Goal: Communication & Community: Answer question/provide support

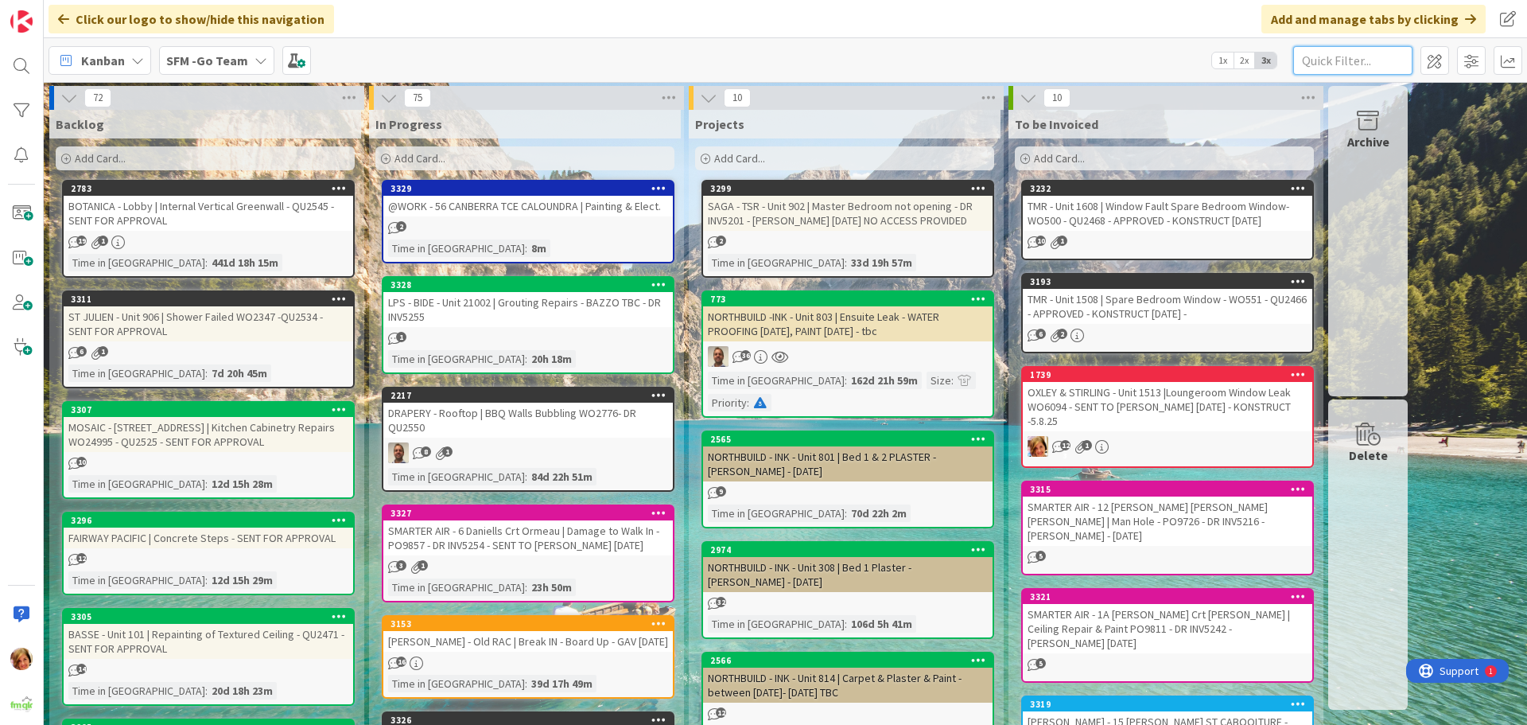
click at [1325, 57] on input "text" at bounding box center [1352, 60] width 119 height 29
type input "[PERSON_NAME]"
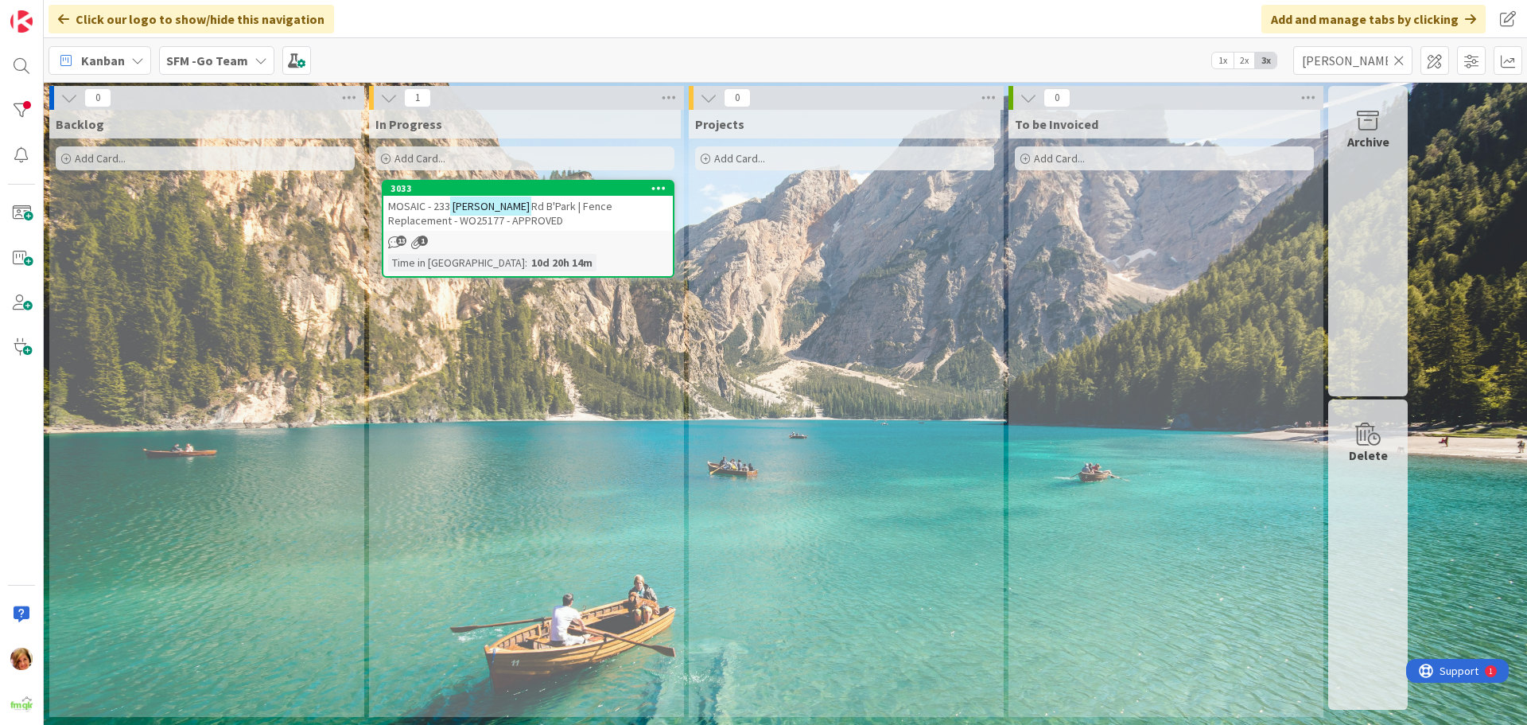
click at [545, 211] on span "Rd B'Park | Fence Replacement - WO25177 - APPROVED" at bounding box center [500, 213] width 224 height 29
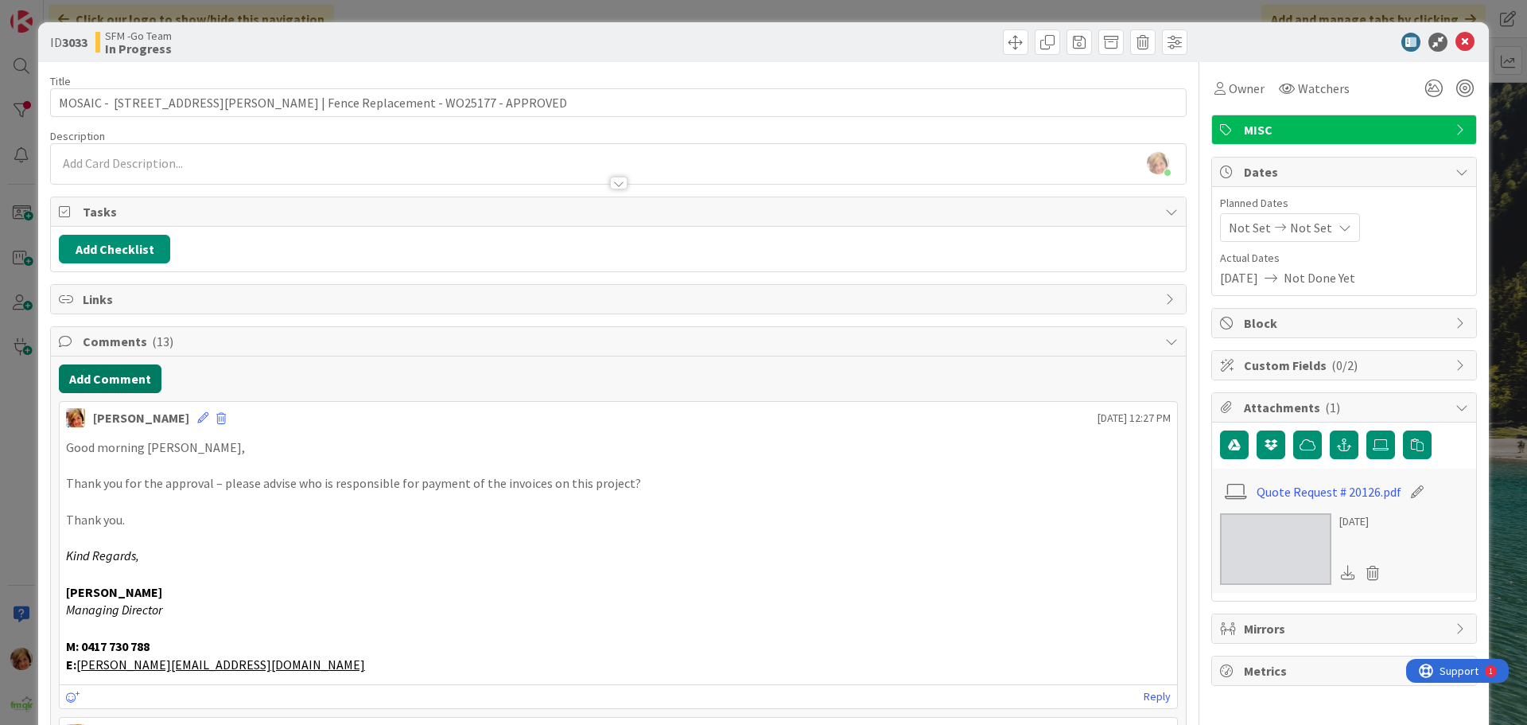
click at [114, 375] on button "Add Comment" at bounding box center [110, 378] width 103 height 29
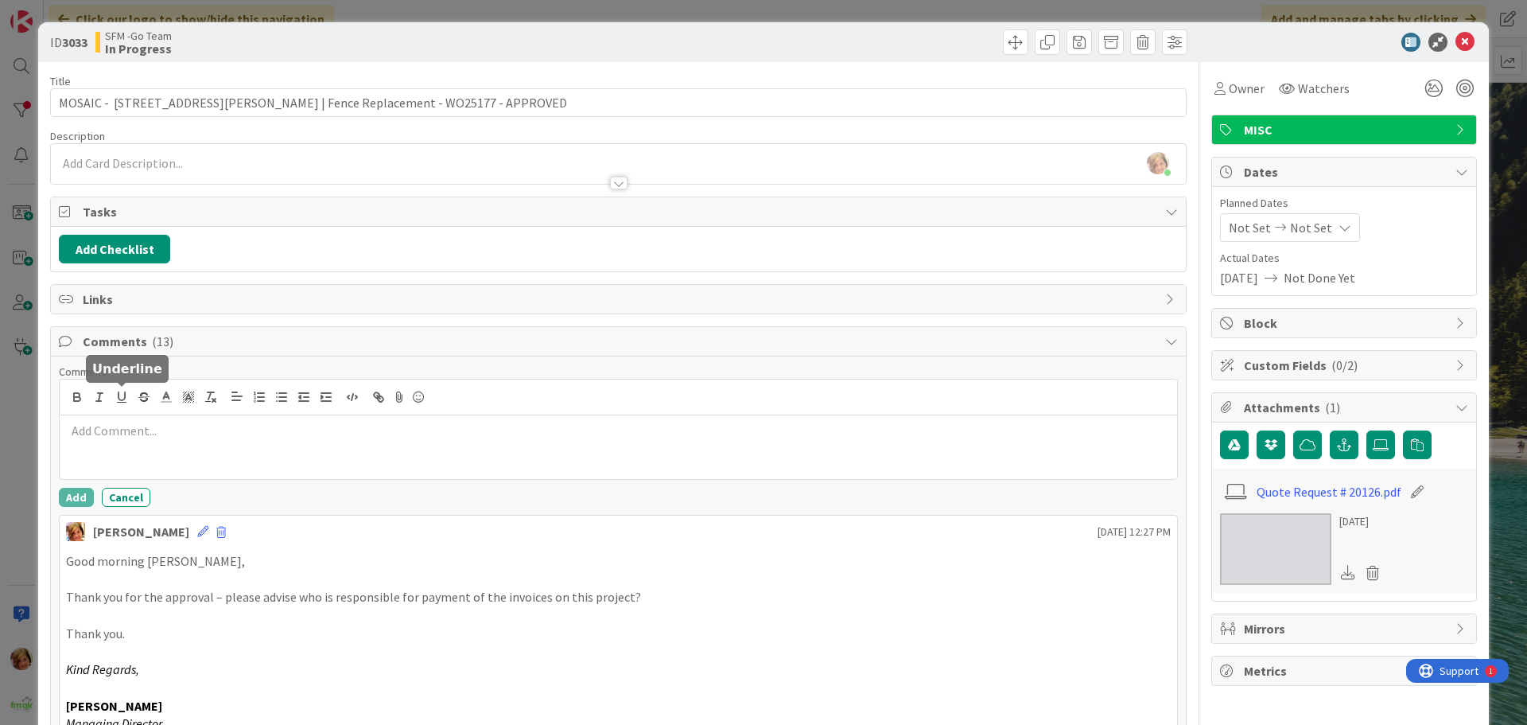
click at [215, 433] on p at bounding box center [618, 431] width 1105 height 18
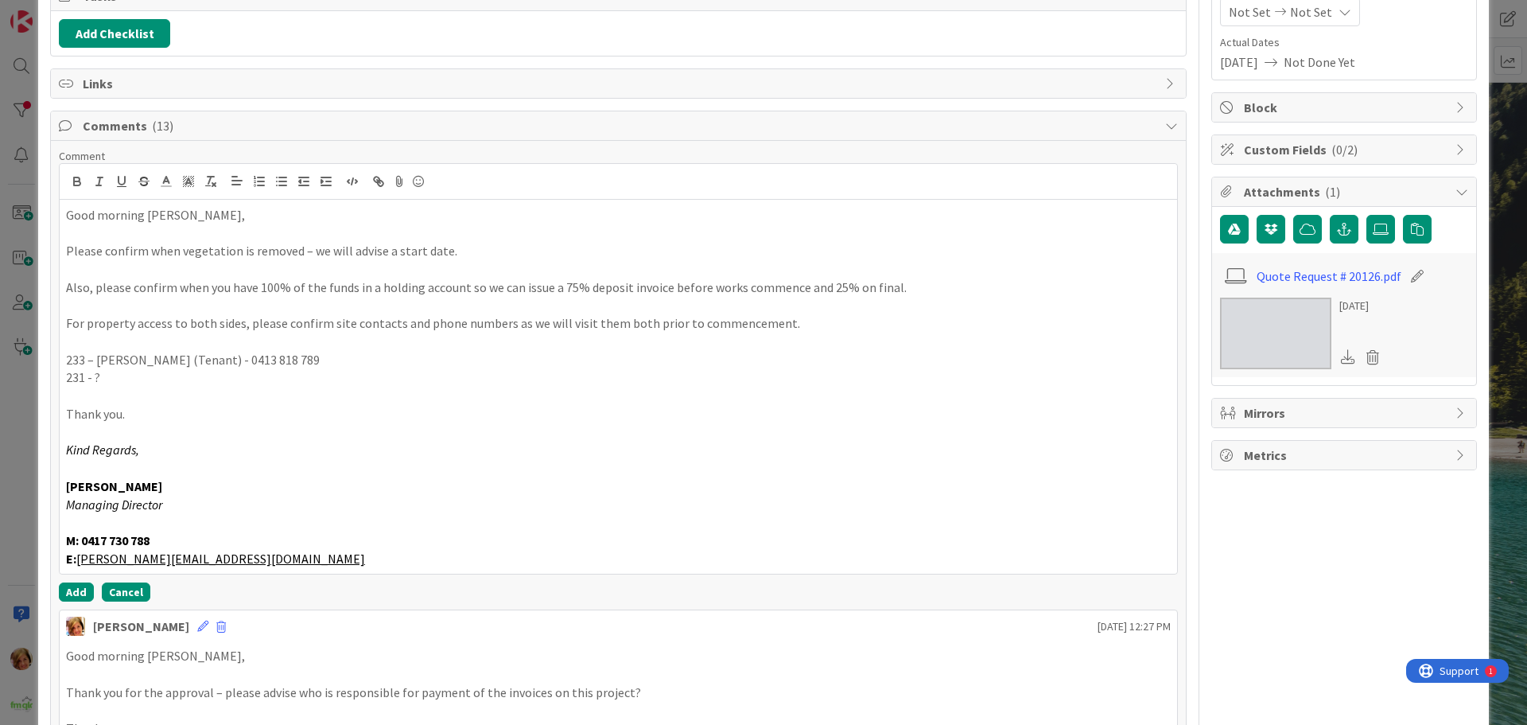
scroll to position [216, 0]
click at [80, 587] on button "Add" at bounding box center [76, 590] width 35 height 19
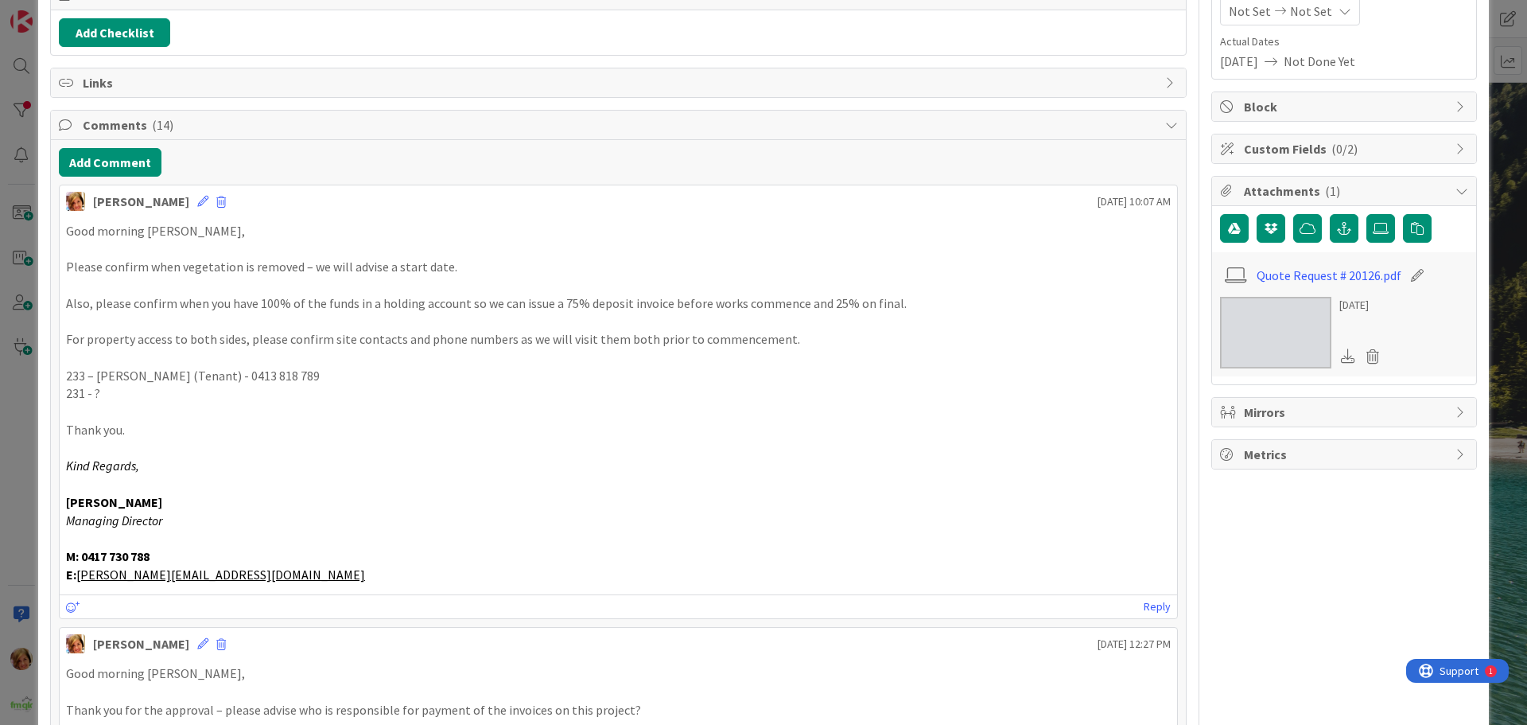
scroll to position [0, 0]
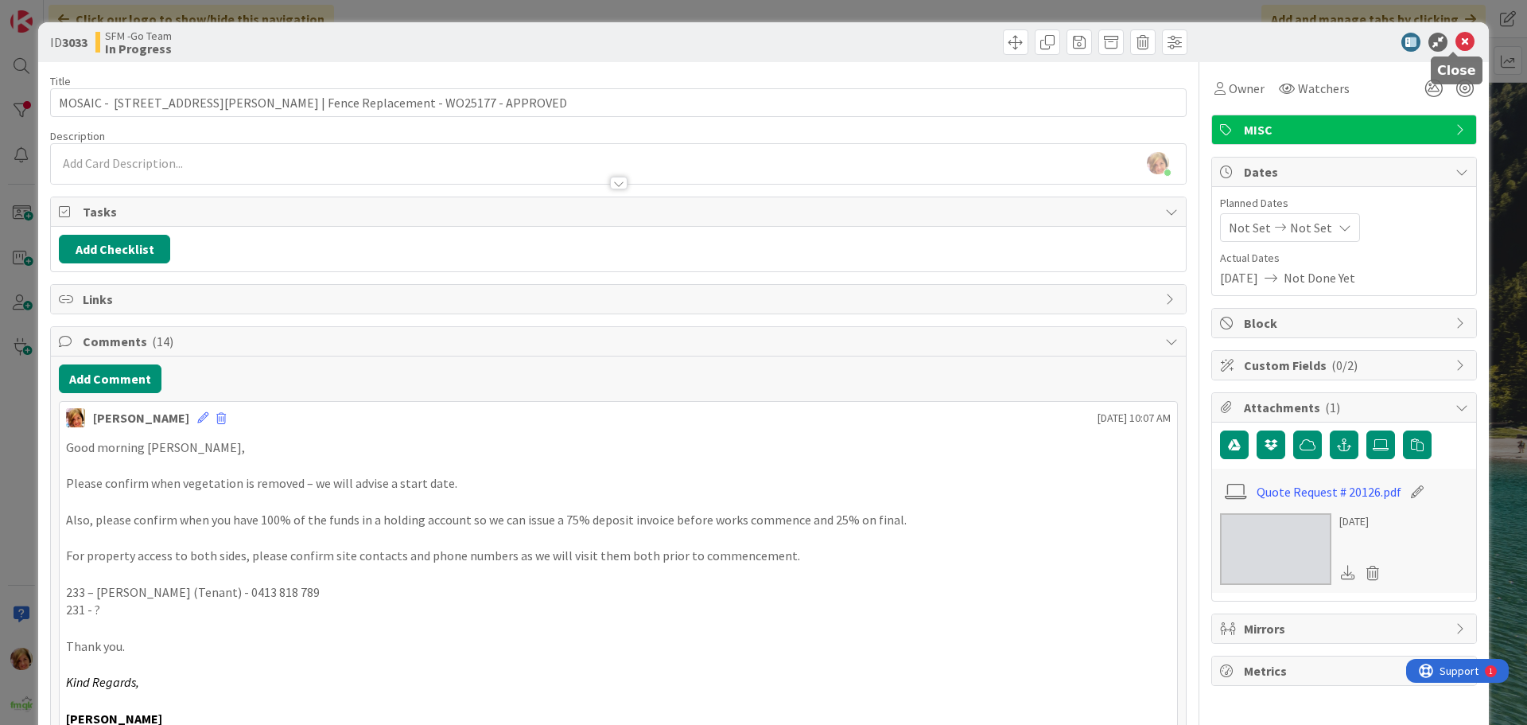
drag, startPoint x: 1456, startPoint y: 36, endPoint x: 1443, endPoint y: 43, distance: 15.3
click at [1456, 36] on icon at bounding box center [1465, 42] width 19 height 19
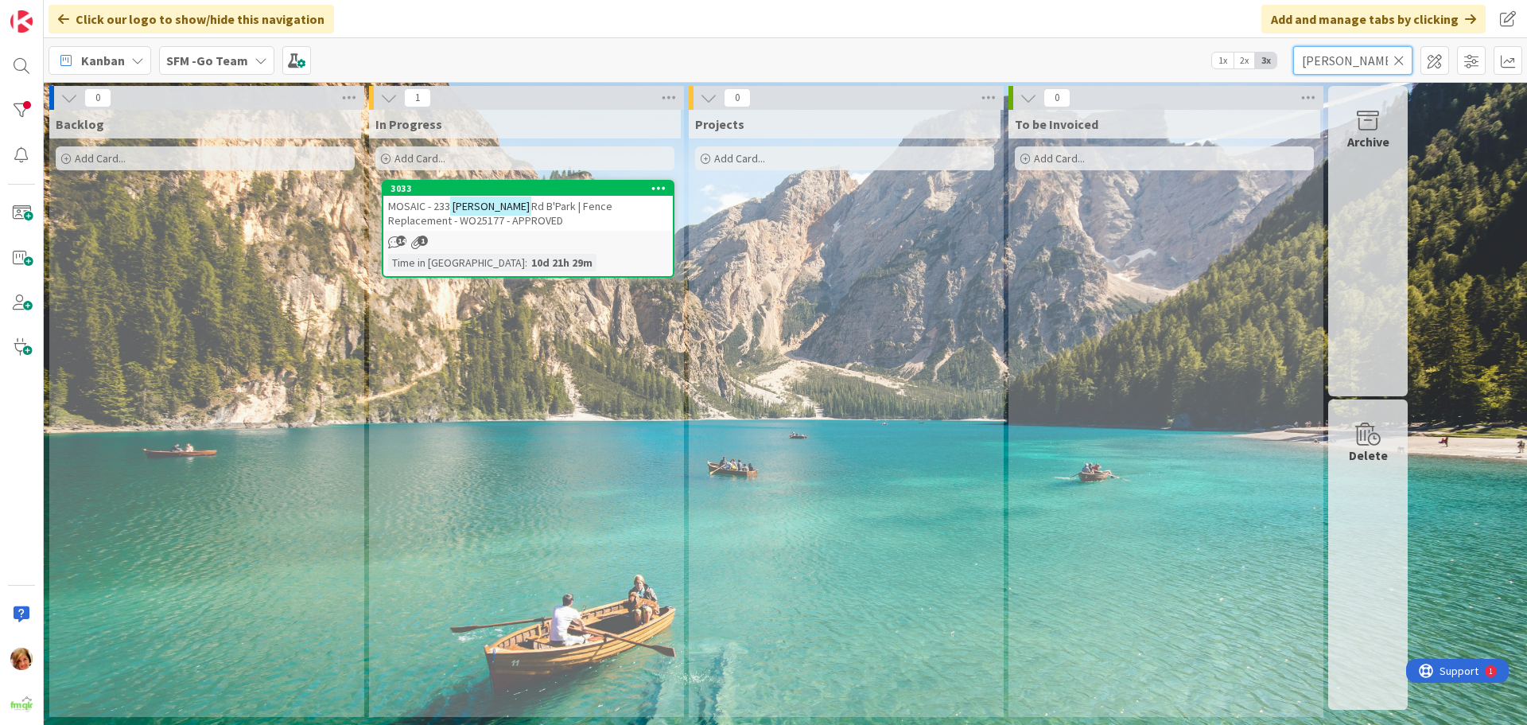
click at [1368, 60] on input "[PERSON_NAME]" at bounding box center [1352, 60] width 119 height 29
click at [1396, 57] on icon at bounding box center [1399, 60] width 11 height 14
click at [1396, 57] on input "text" at bounding box center [1352, 60] width 119 height 29
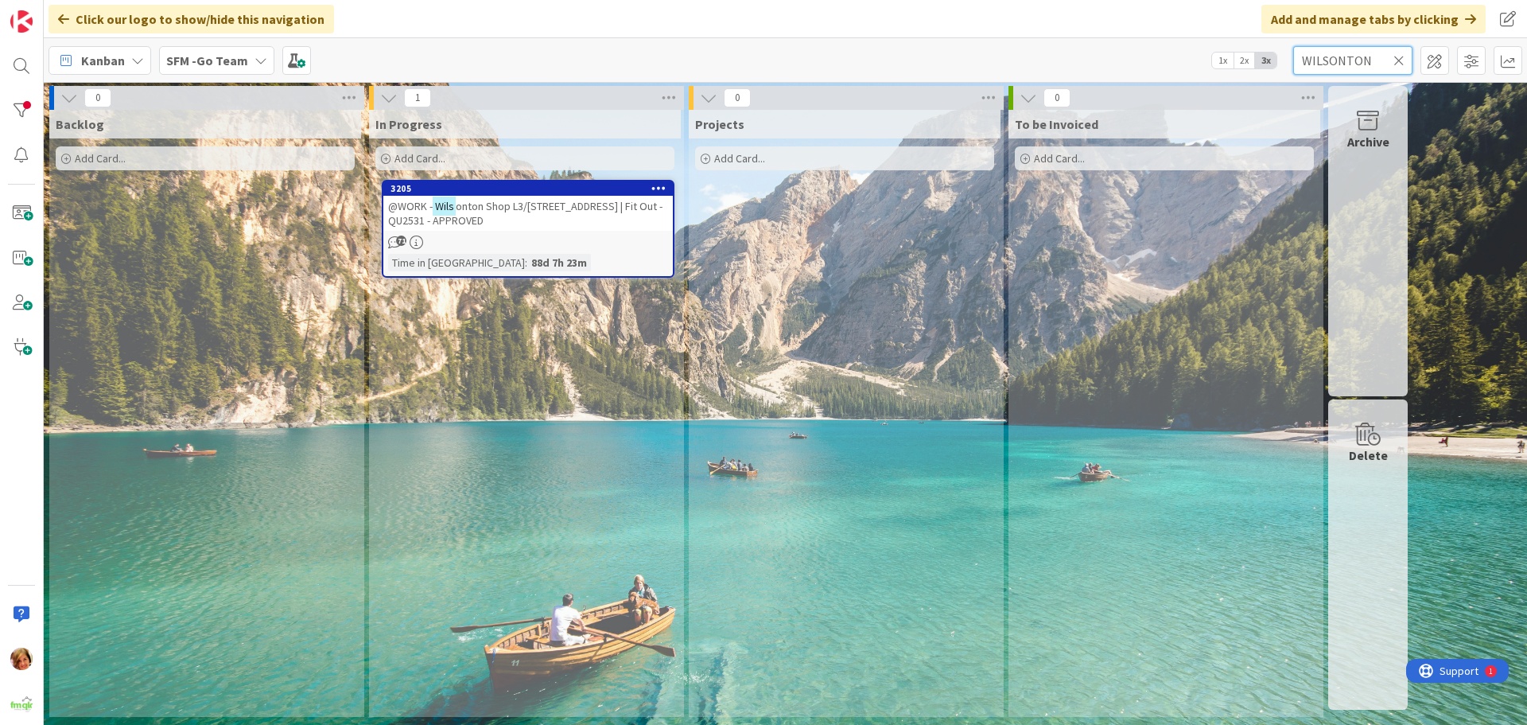
type input "WILSONTON"
click at [509, 216] on div "@WORK - Wilsonton Shop L3/[STREET_ADDRESS] | Fit Out - QU2531 - APPROVED" at bounding box center [528, 213] width 290 height 35
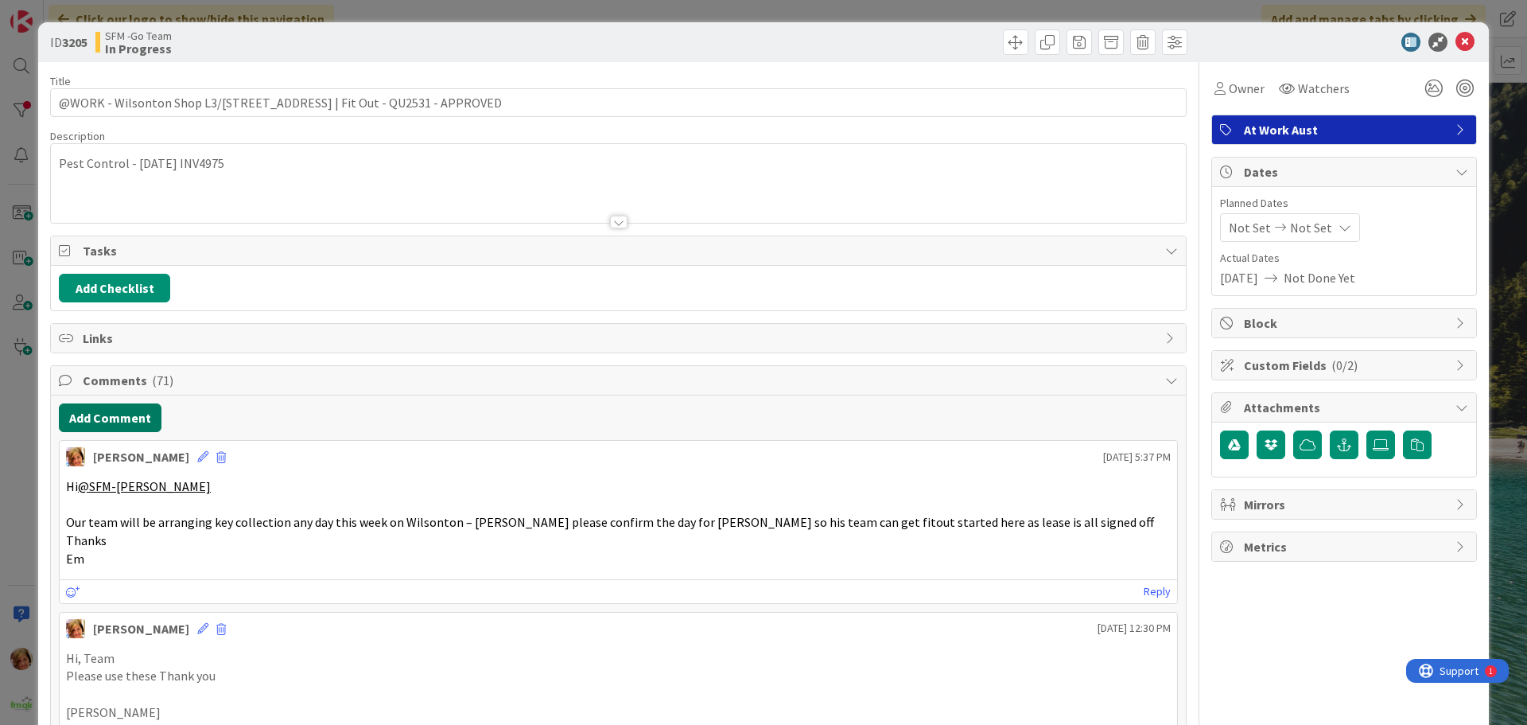
click at [111, 420] on button "Add Comment" at bounding box center [110, 417] width 103 height 29
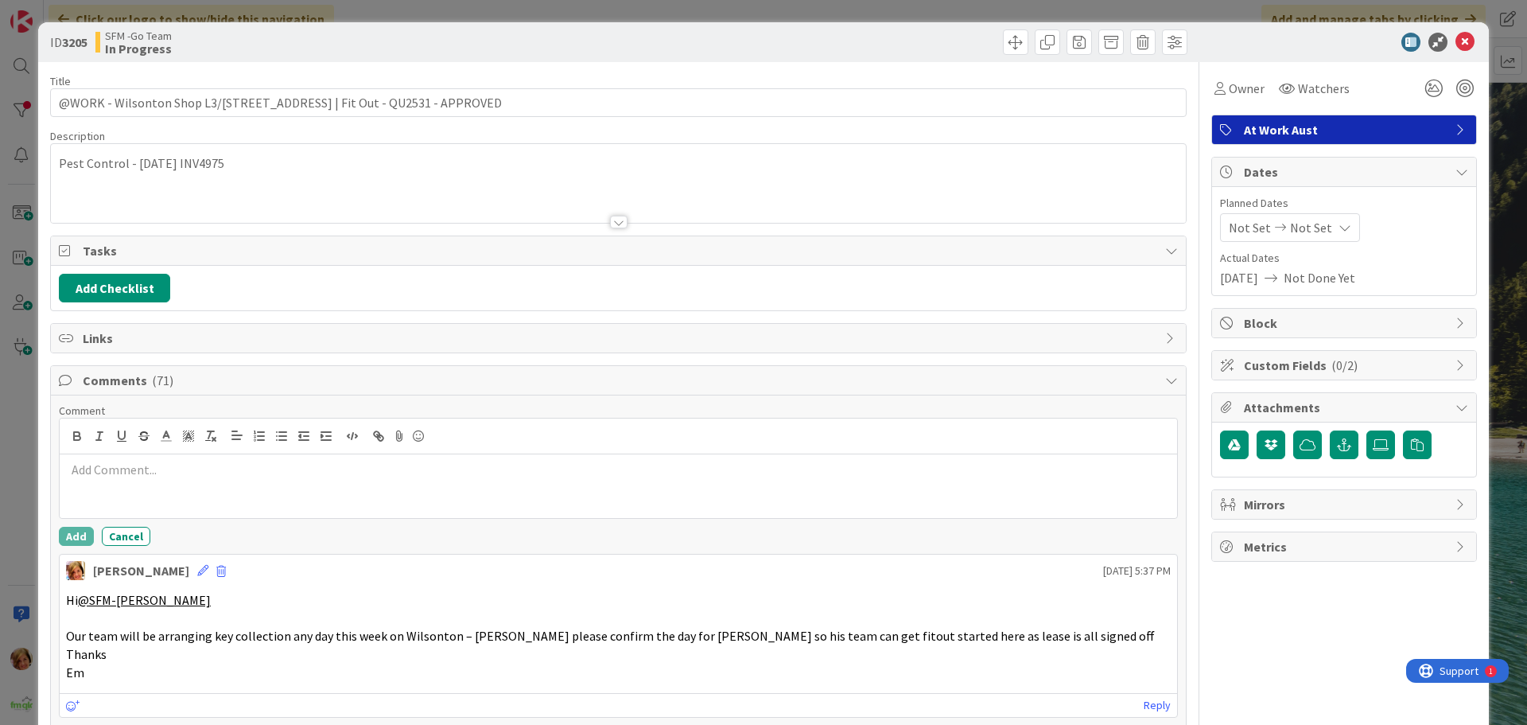
click at [142, 473] on p at bounding box center [618, 470] width 1105 height 18
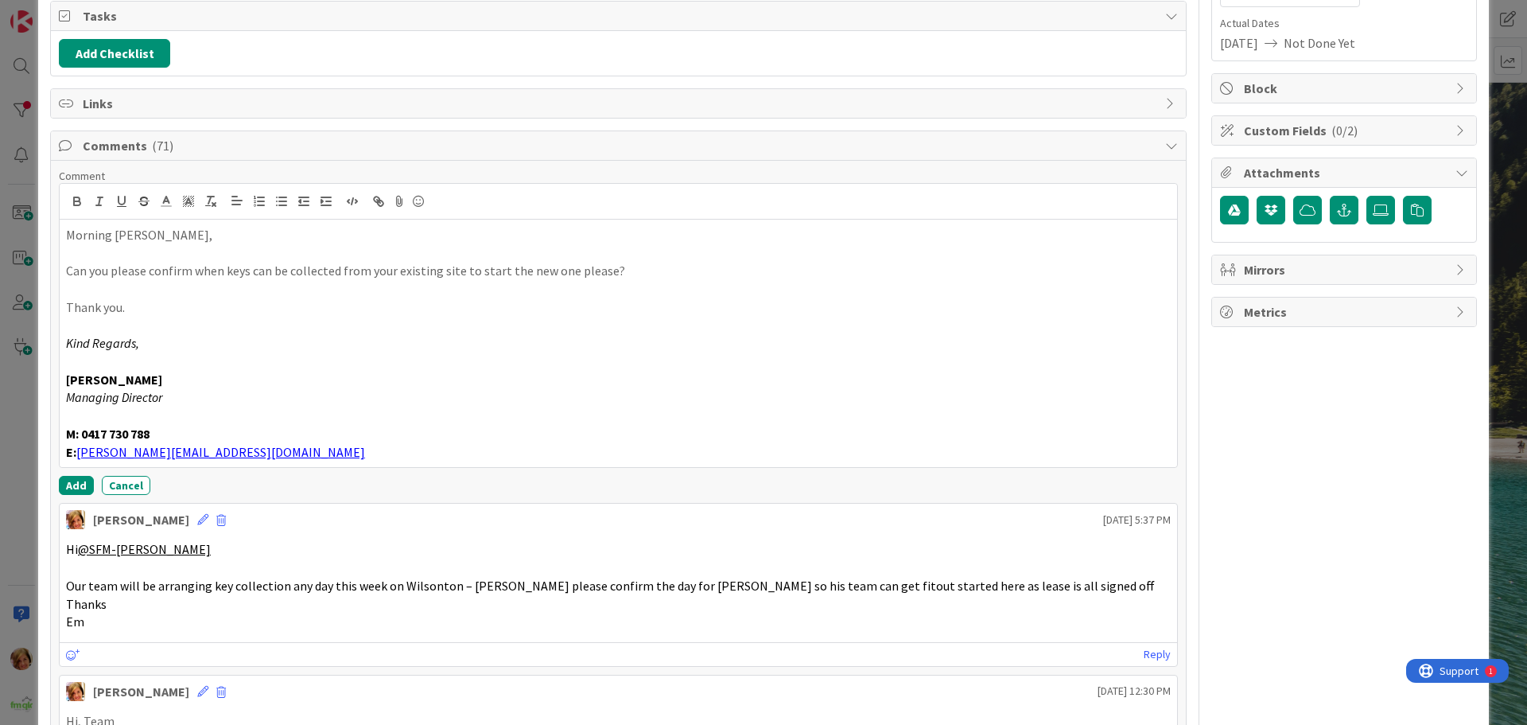
scroll to position [239, 0]
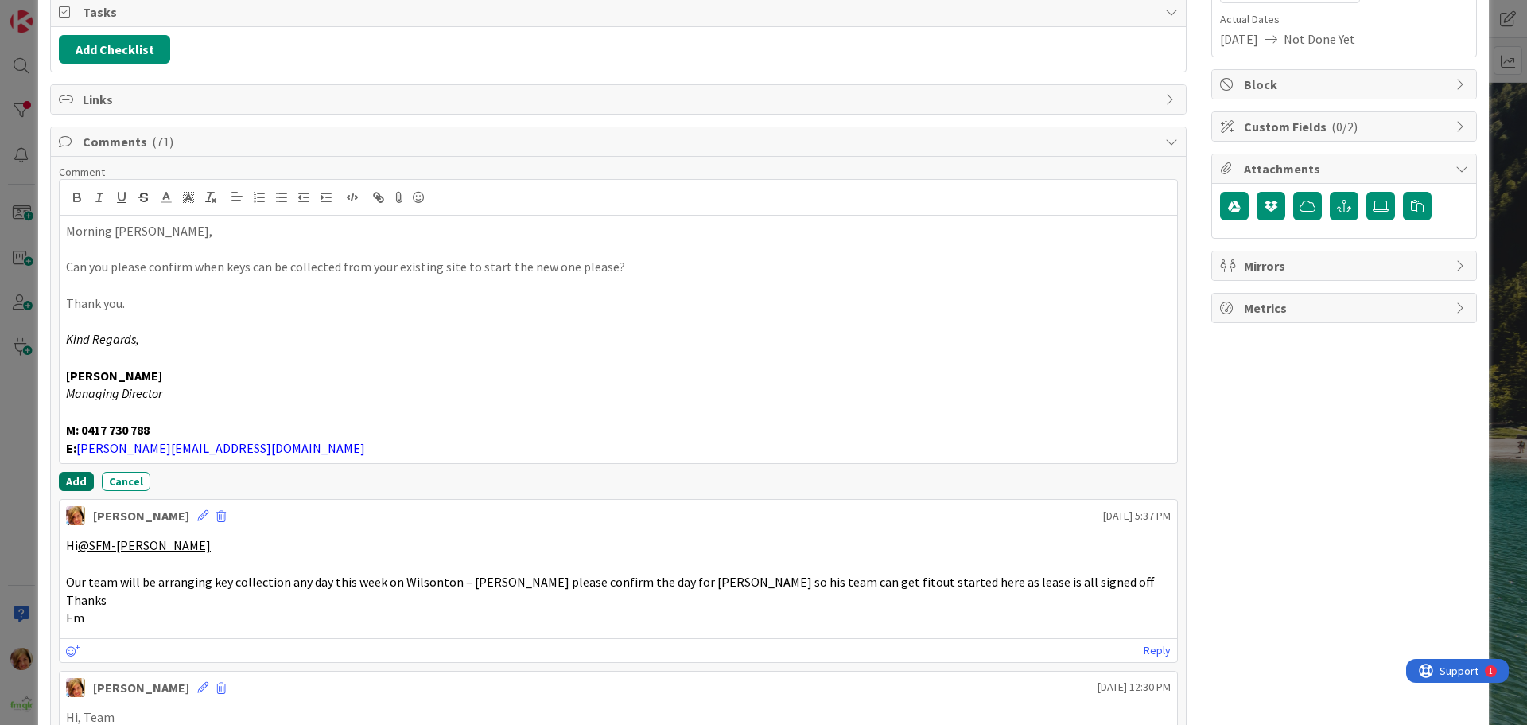
click at [68, 484] on button "Add" at bounding box center [76, 481] width 35 height 19
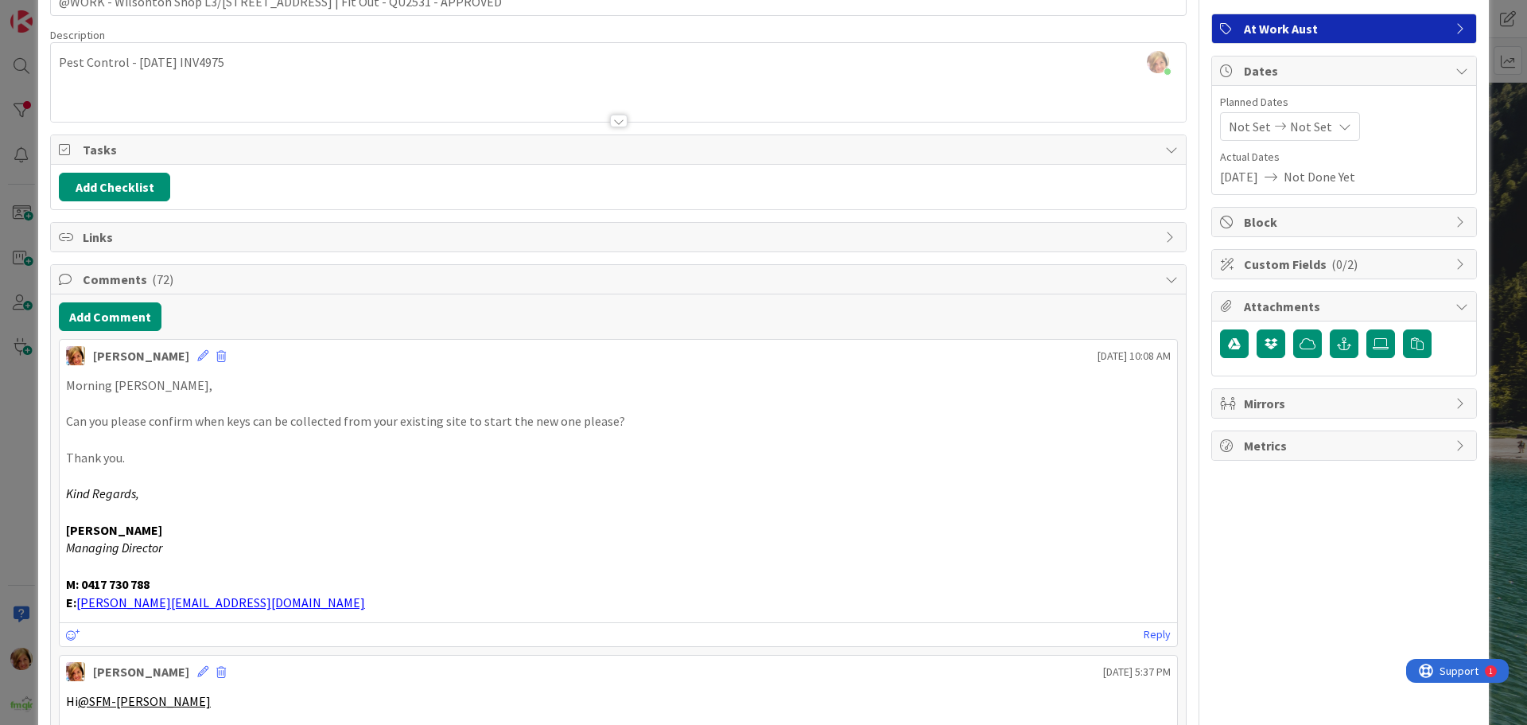
scroll to position [0, 0]
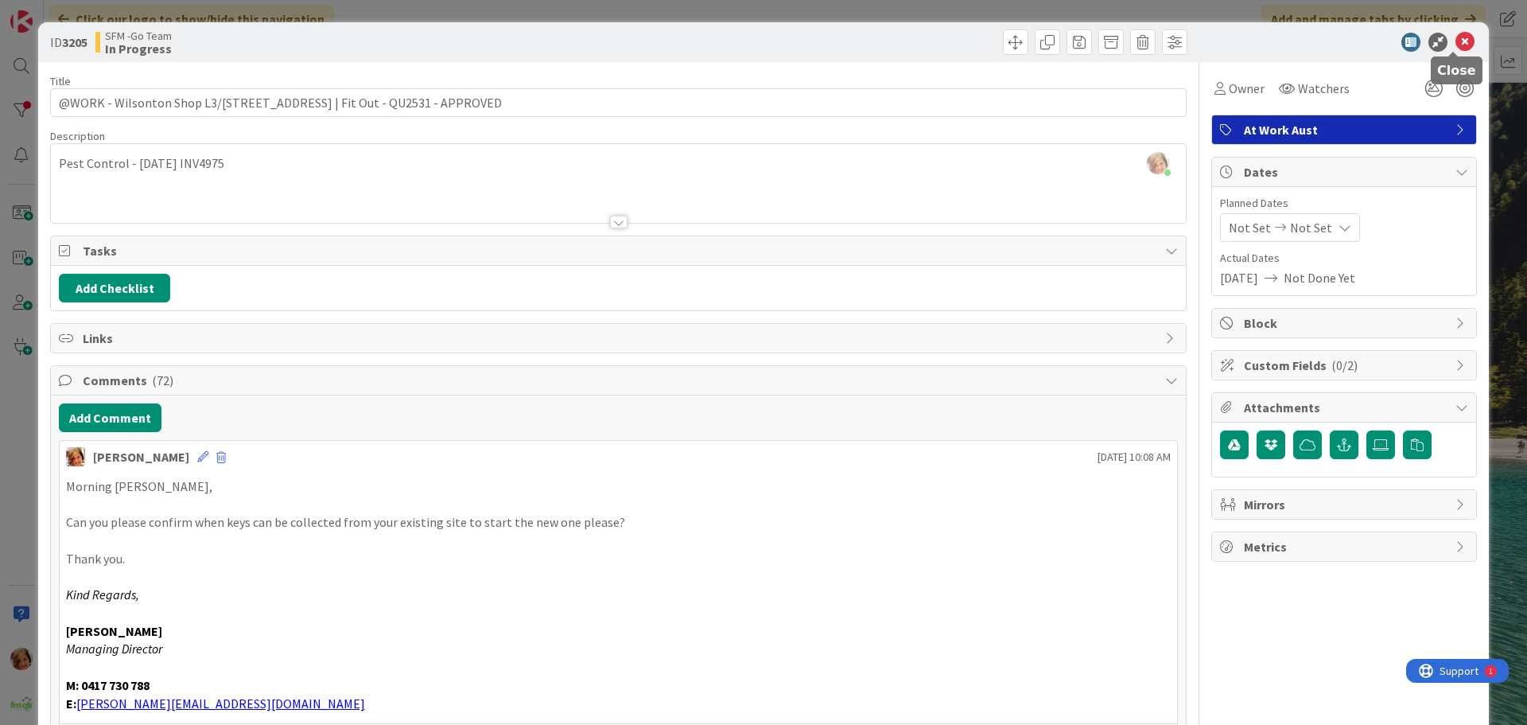
drag, startPoint x: 1450, startPoint y: 37, endPoint x: 1432, endPoint y: 48, distance: 21.0
click at [1456, 37] on icon at bounding box center [1465, 42] width 19 height 19
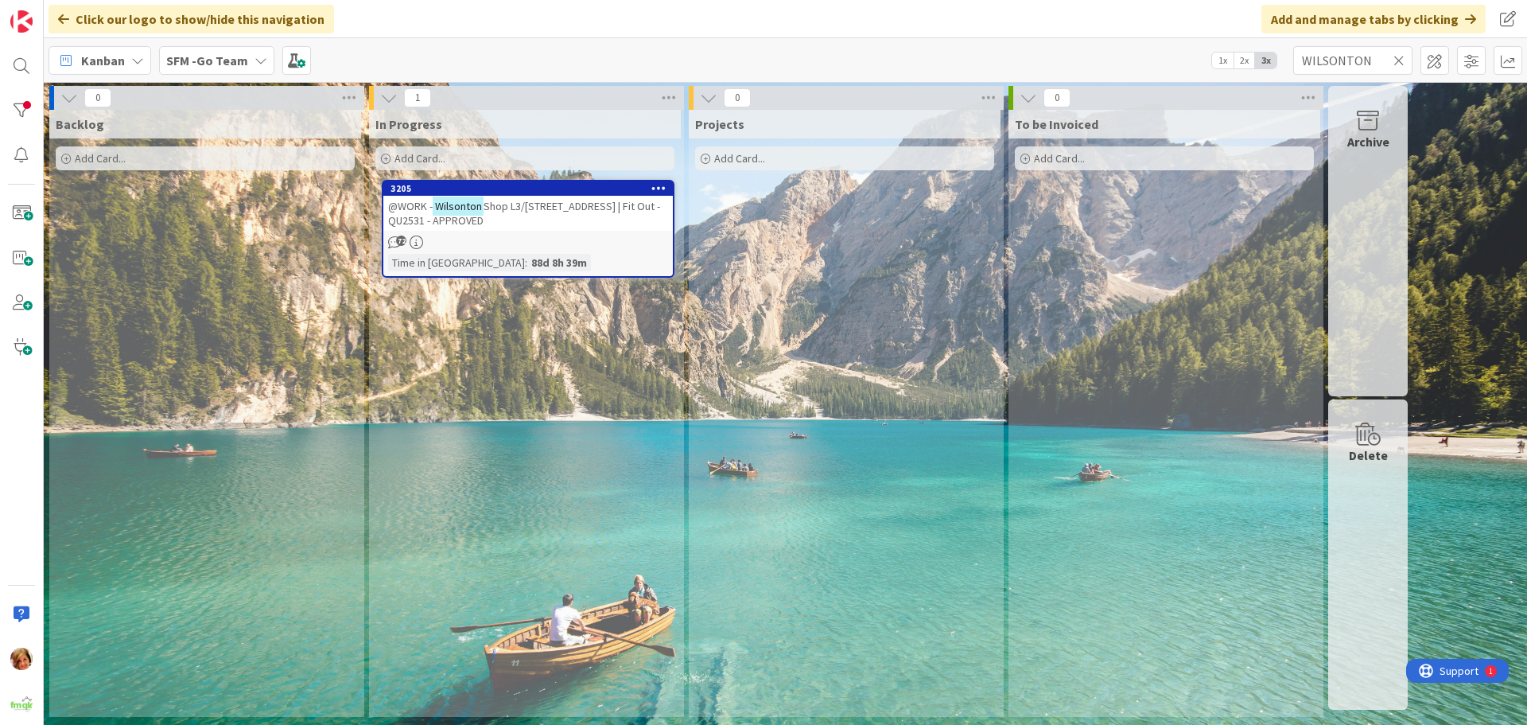
click at [1400, 56] on icon at bounding box center [1399, 60] width 11 height 14
click at [1400, 56] on input "text" at bounding box center [1352, 60] width 119 height 29
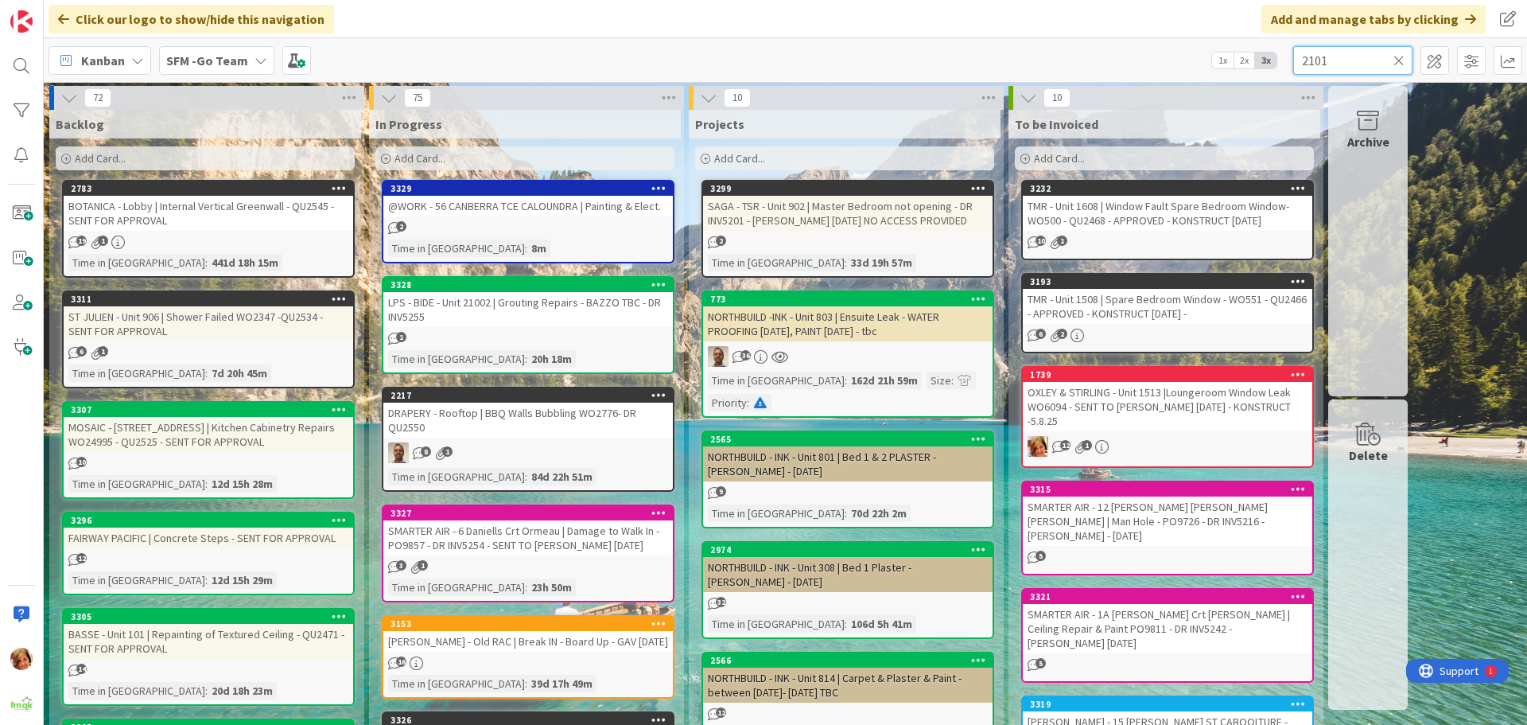
type input "2101"
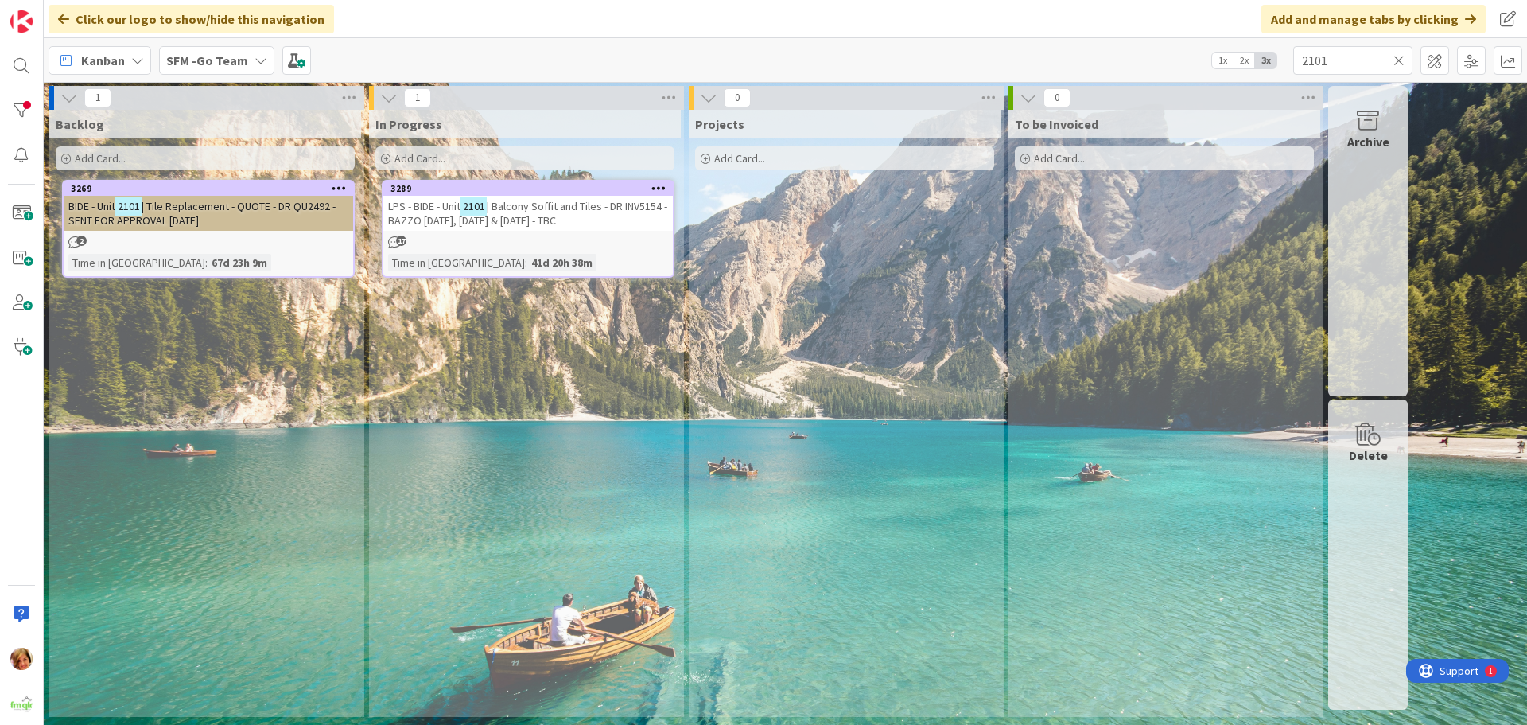
click at [534, 210] on span "| Balcony Soffit and Tiles - DR INV5154 - BAZZO [DATE], [DATE] & [DATE] - TBC" at bounding box center [527, 213] width 279 height 29
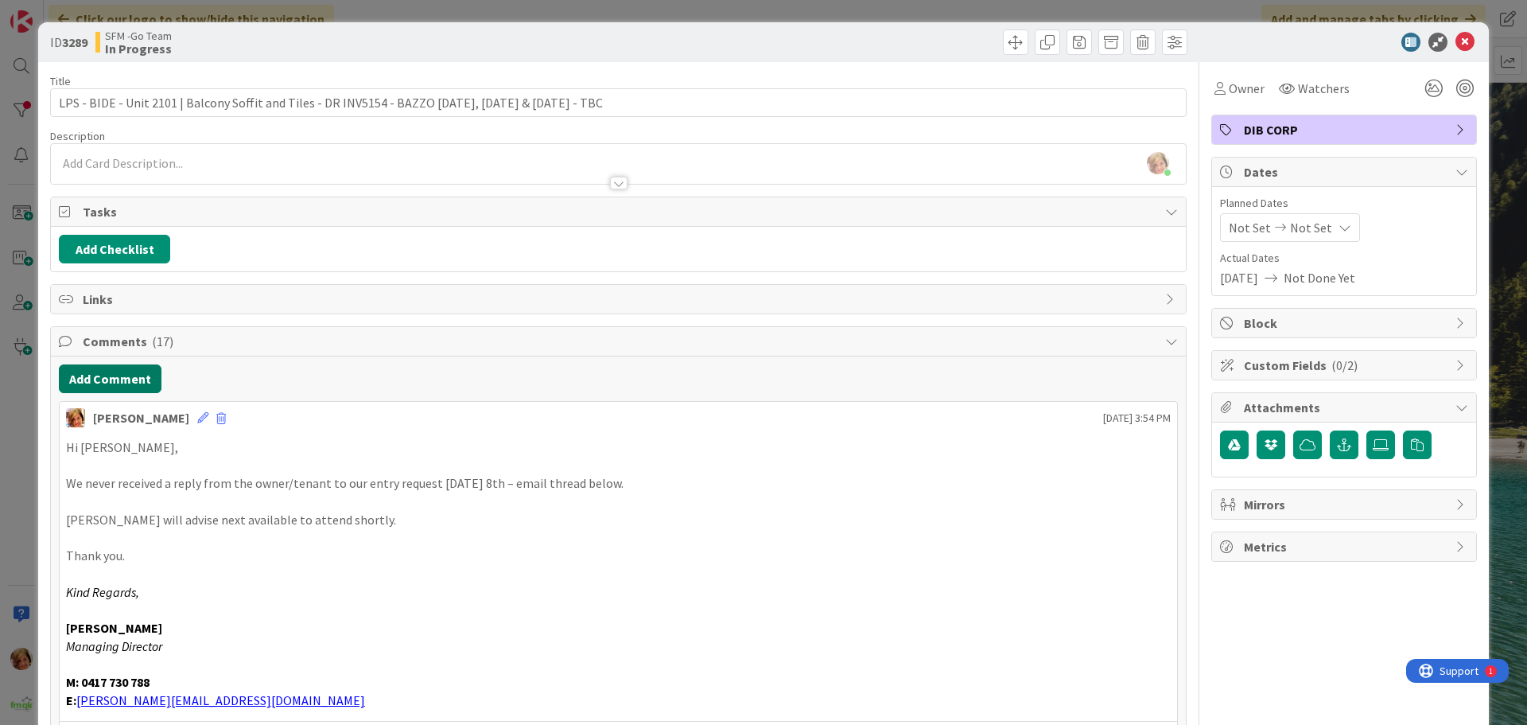
drag, startPoint x: 115, startPoint y: 398, endPoint x: 119, endPoint y: 390, distance: 9.3
click at [114, 379] on button "Add Comment" at bounding box center [110, 378] width 103 height 29
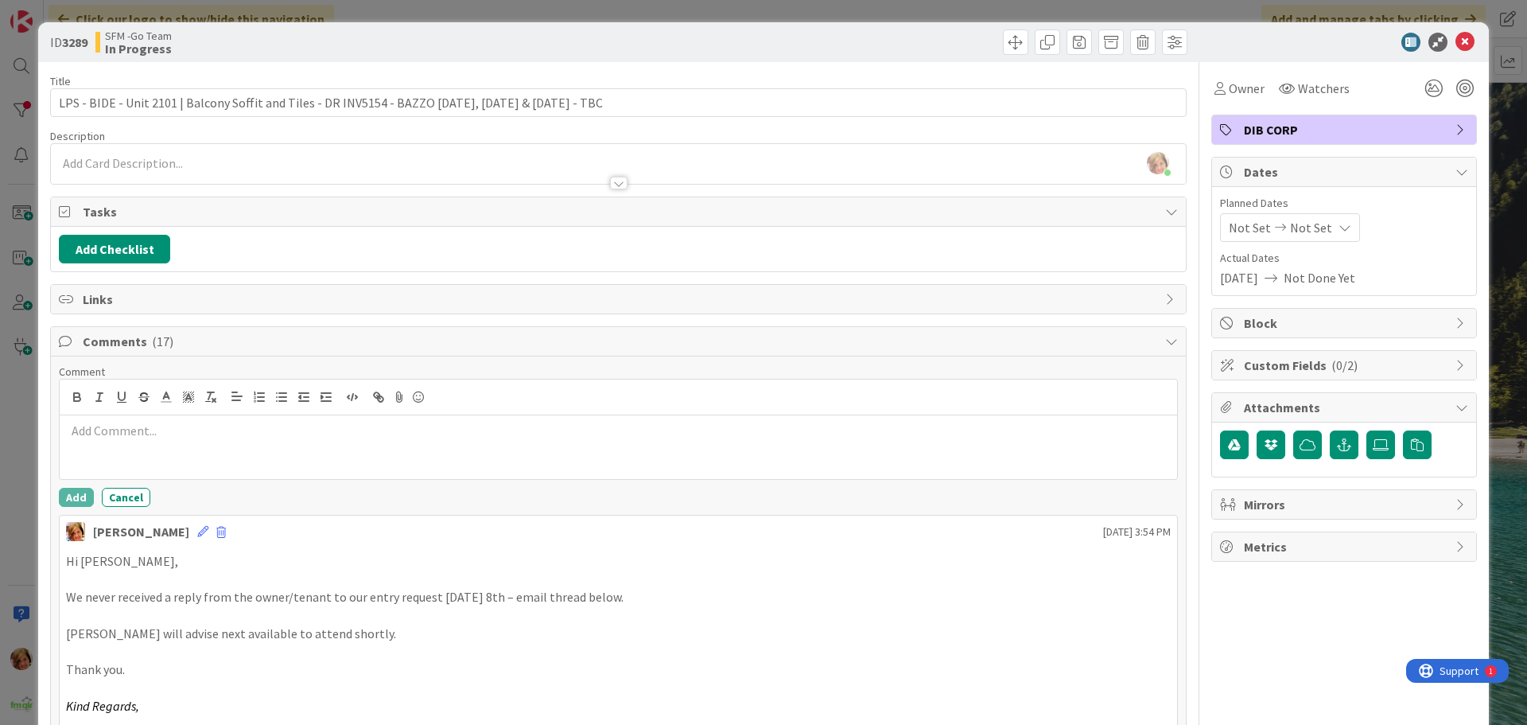
click at [173, 440] on div at bounding box center [619, 447] width 1118 height 64
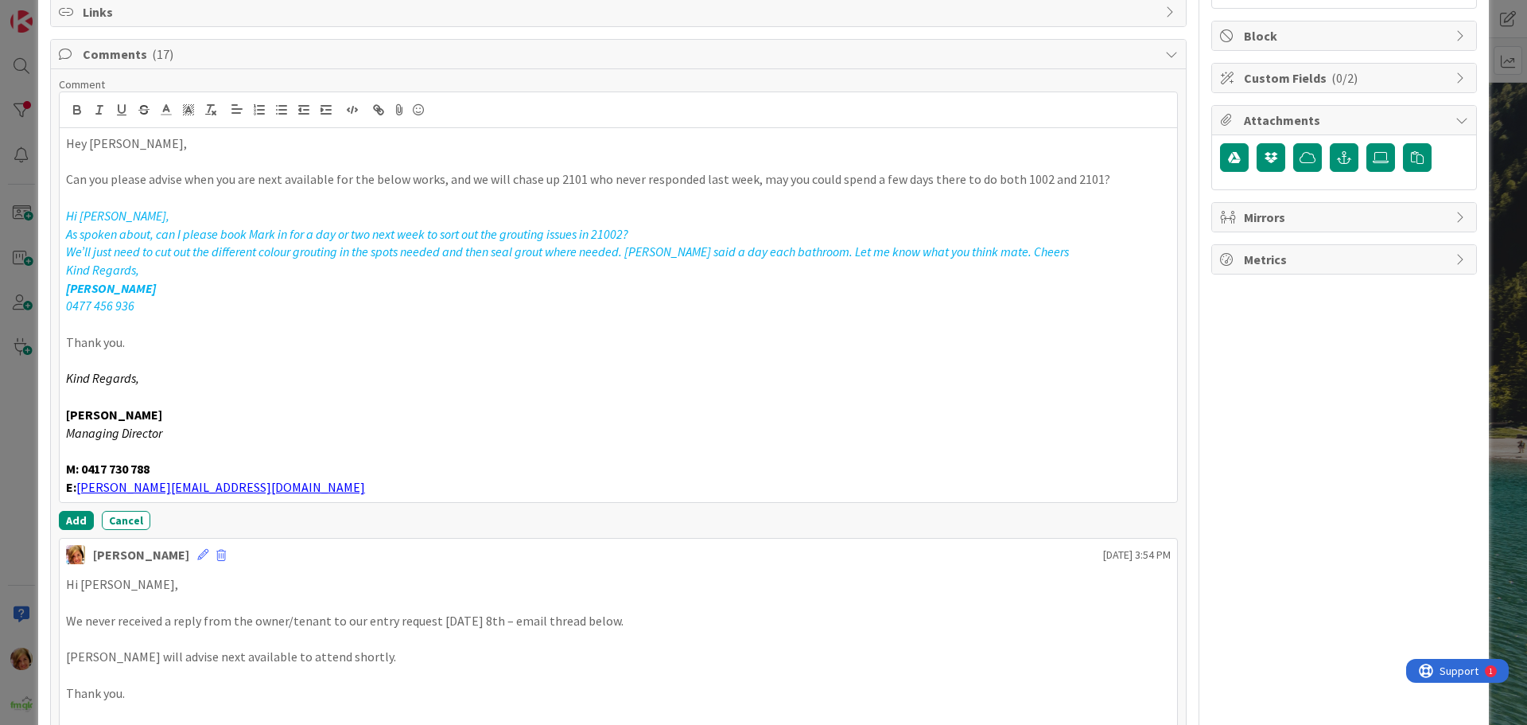
scroll to position [296, 0]
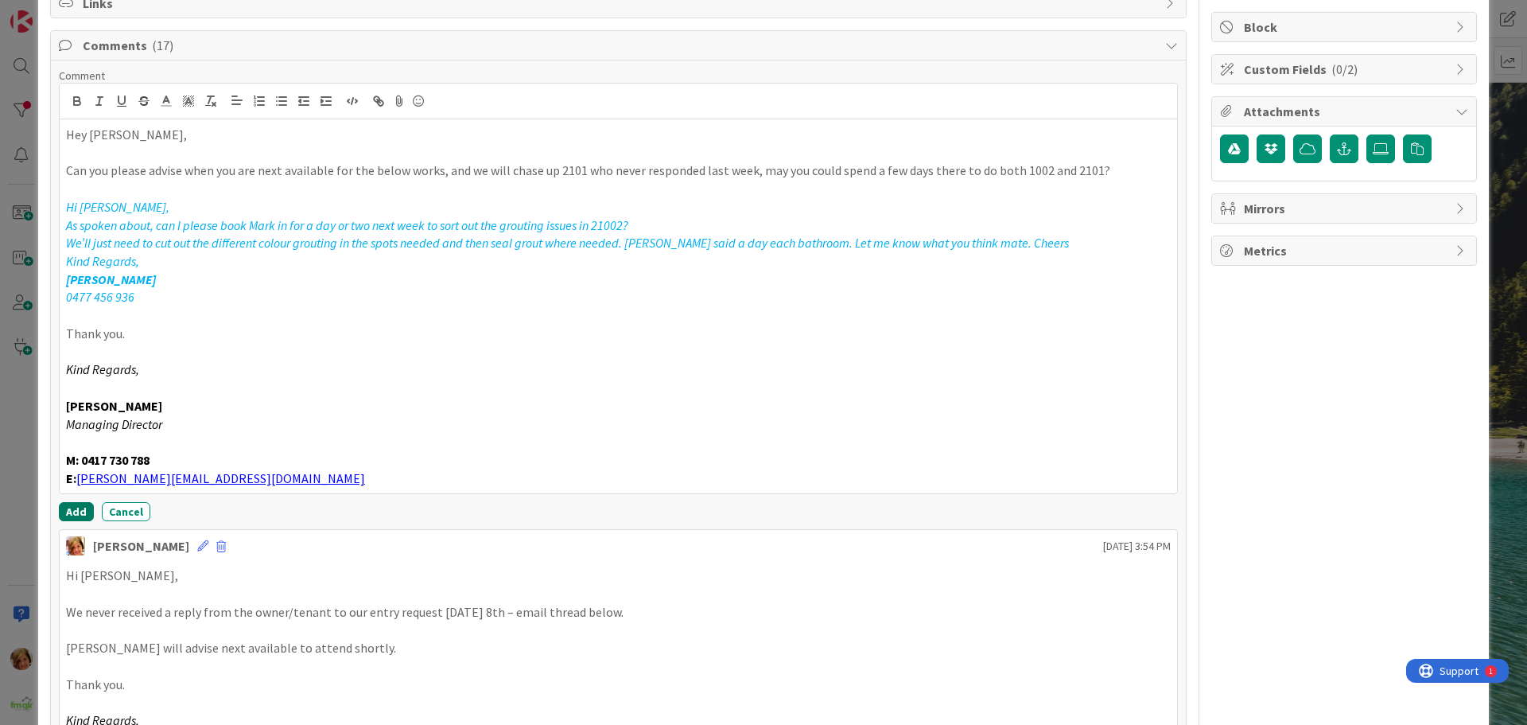
click at [74, 503] on button "Add" at bounding box center [76, 511] width 35 height 19
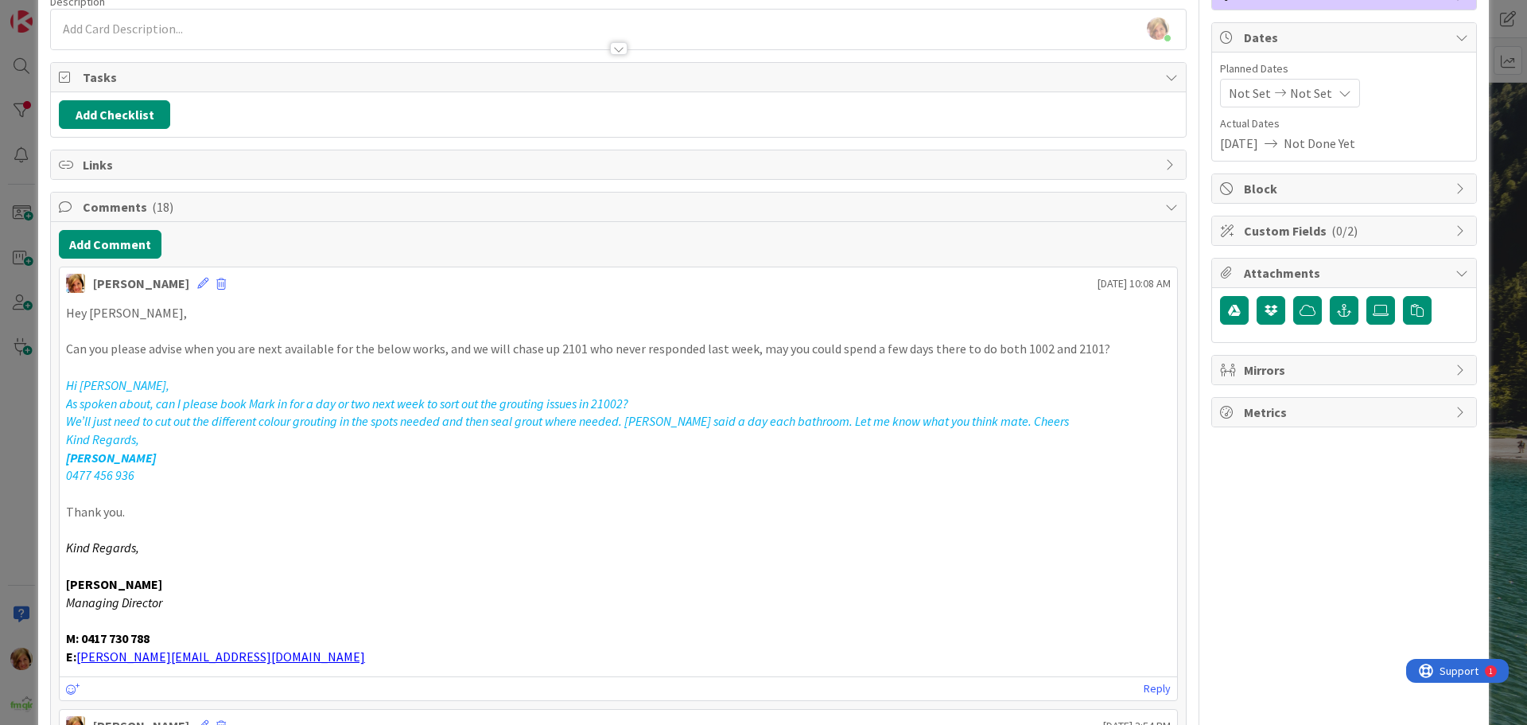
scroll to position [0, 0]
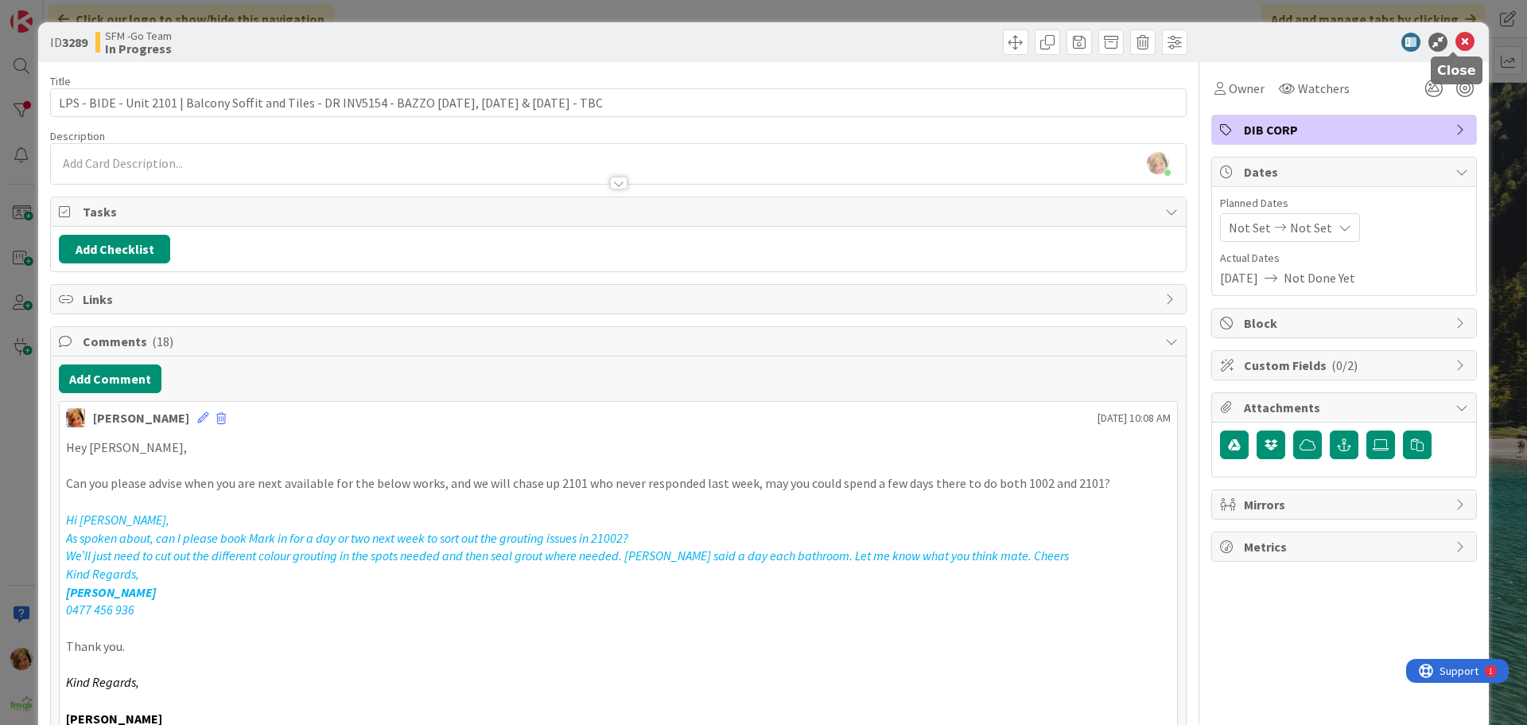
click at [1456, 41] on icon at bounding box center [1465, 42] width 19 height 19
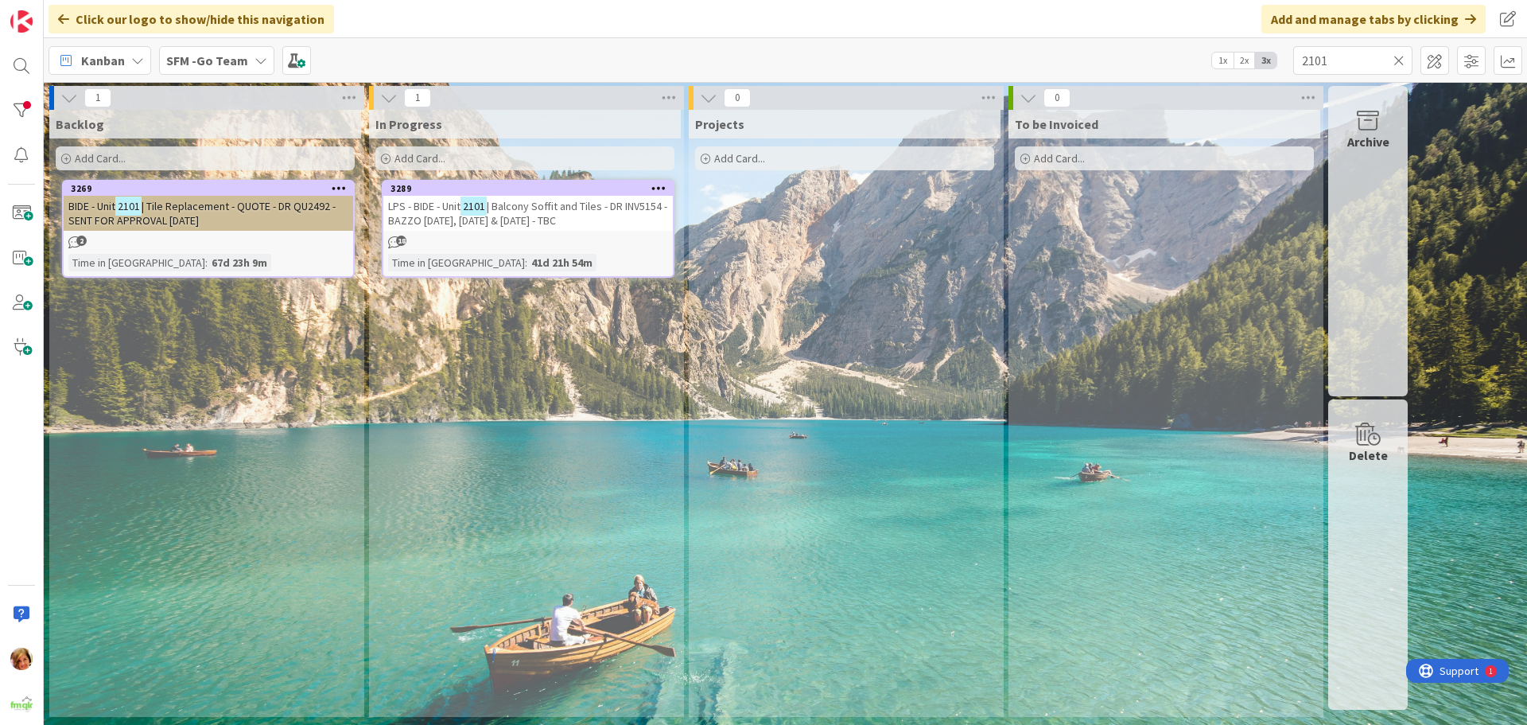
click at [1398, 60] on icon at bounding box center [1399, 60] width 11 height 14
click at [1394, 59] on input "text" at bounding box center [1352, 60] width 119 height 29
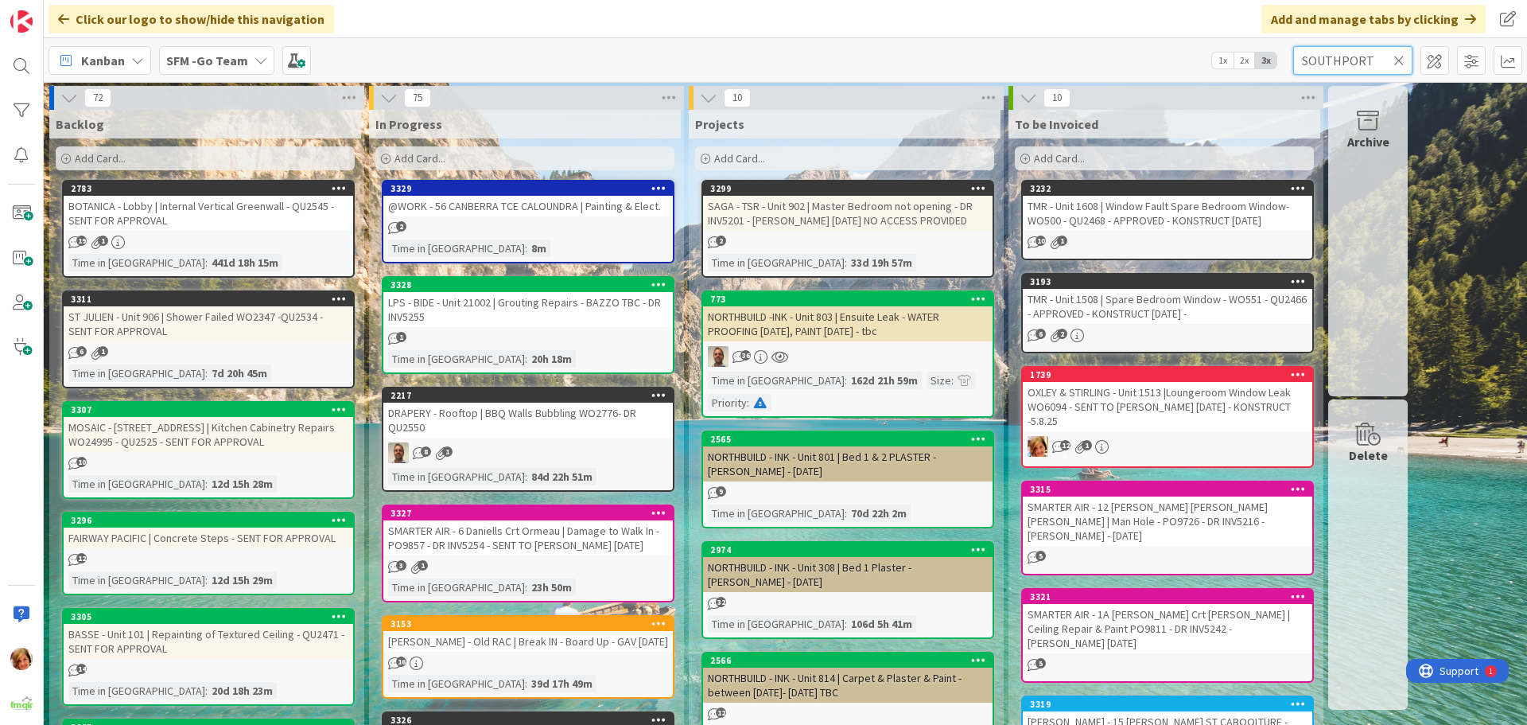
type input "SOUTHPORT"
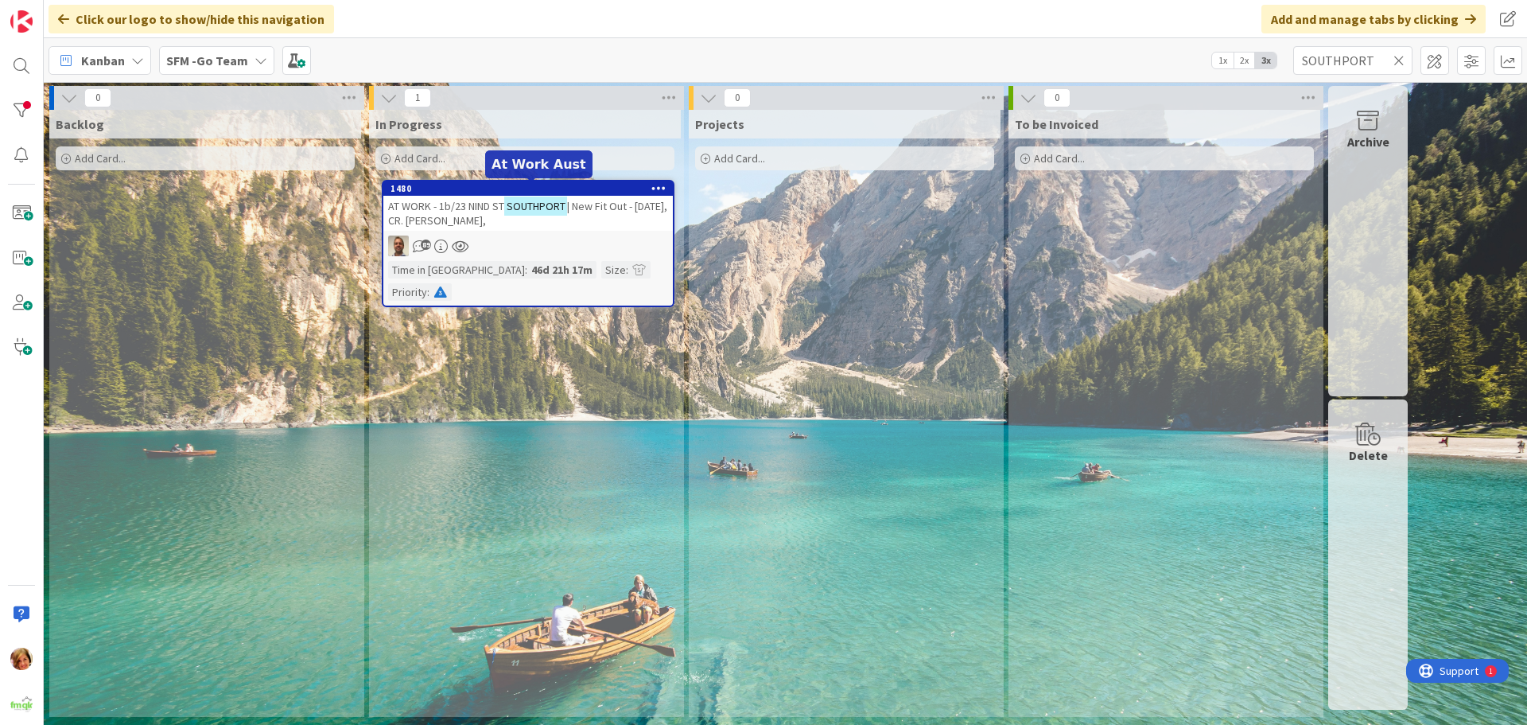
click at [457, 194] on div "1480" at bounding box center [528, 188] width 290 height 14
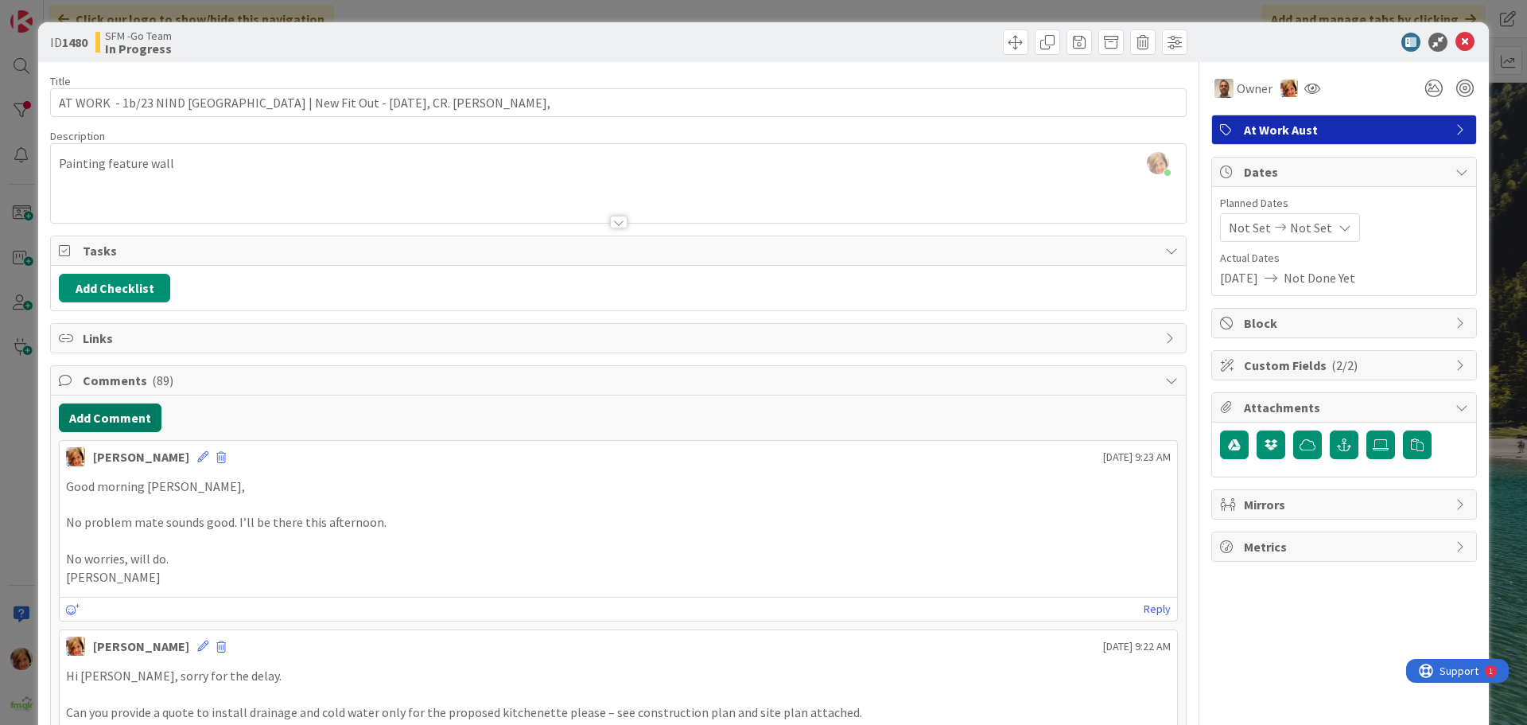
click at [100, 430] on button "Add Comment" at bounding box center [110, 417] width 103 height 29
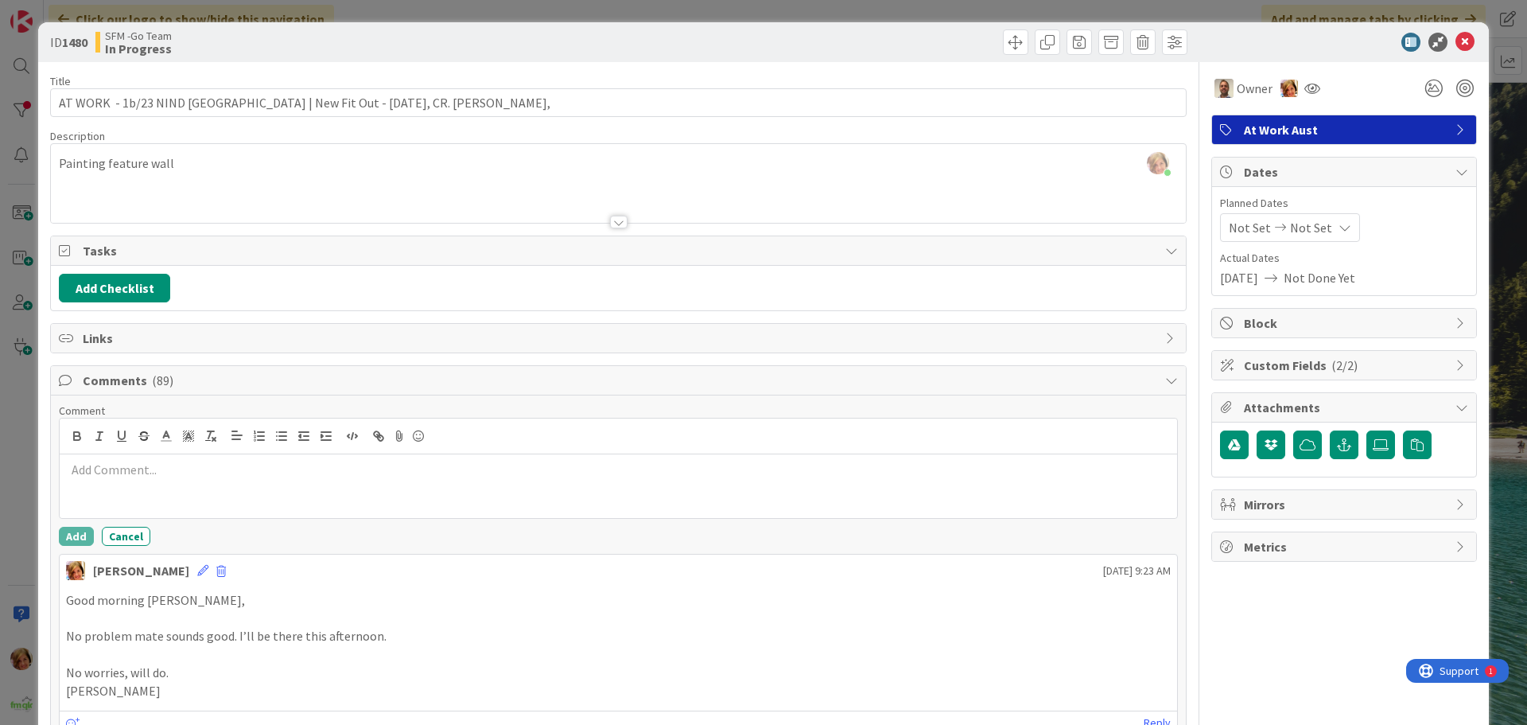
click at [168, 476] on p at bounding box center [618, 470] width 1105 height 18
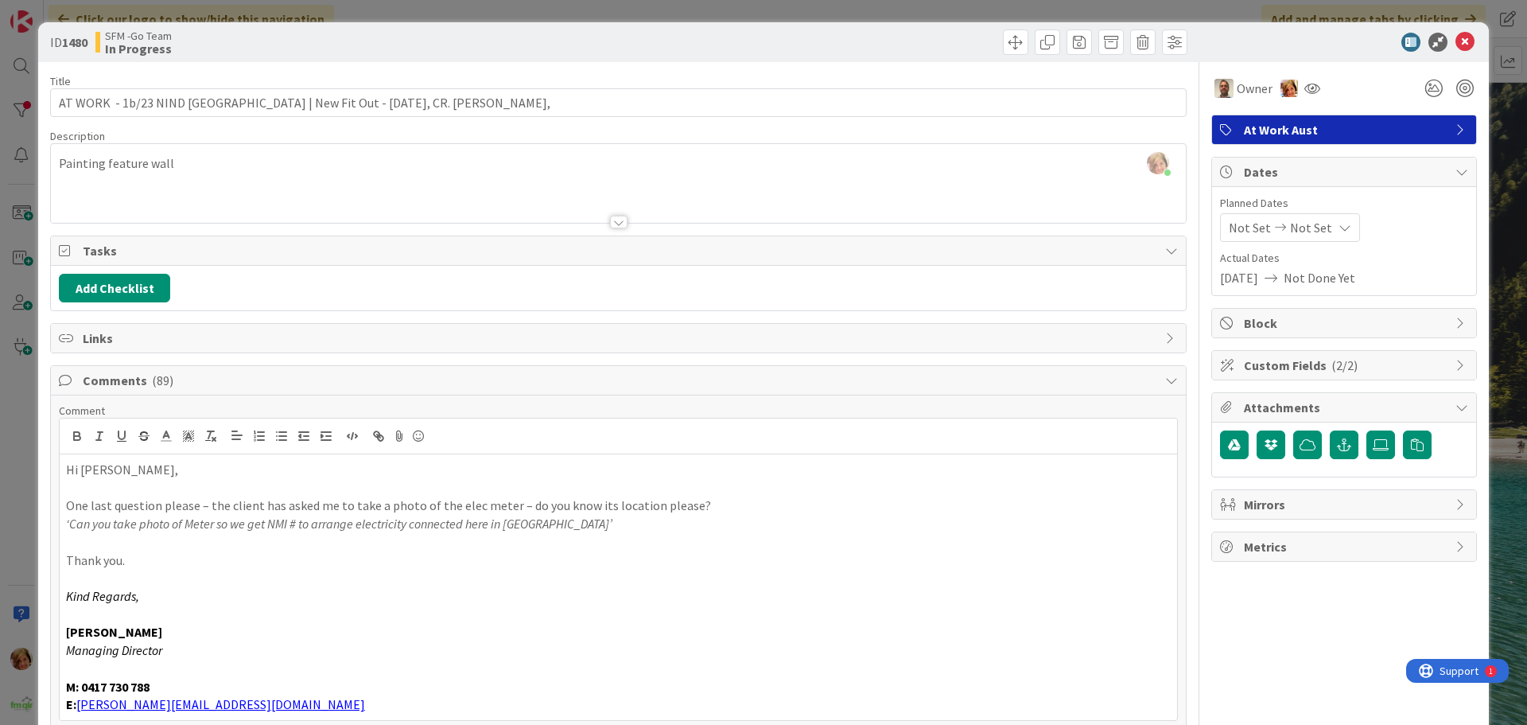
scroll to position [159, 0]
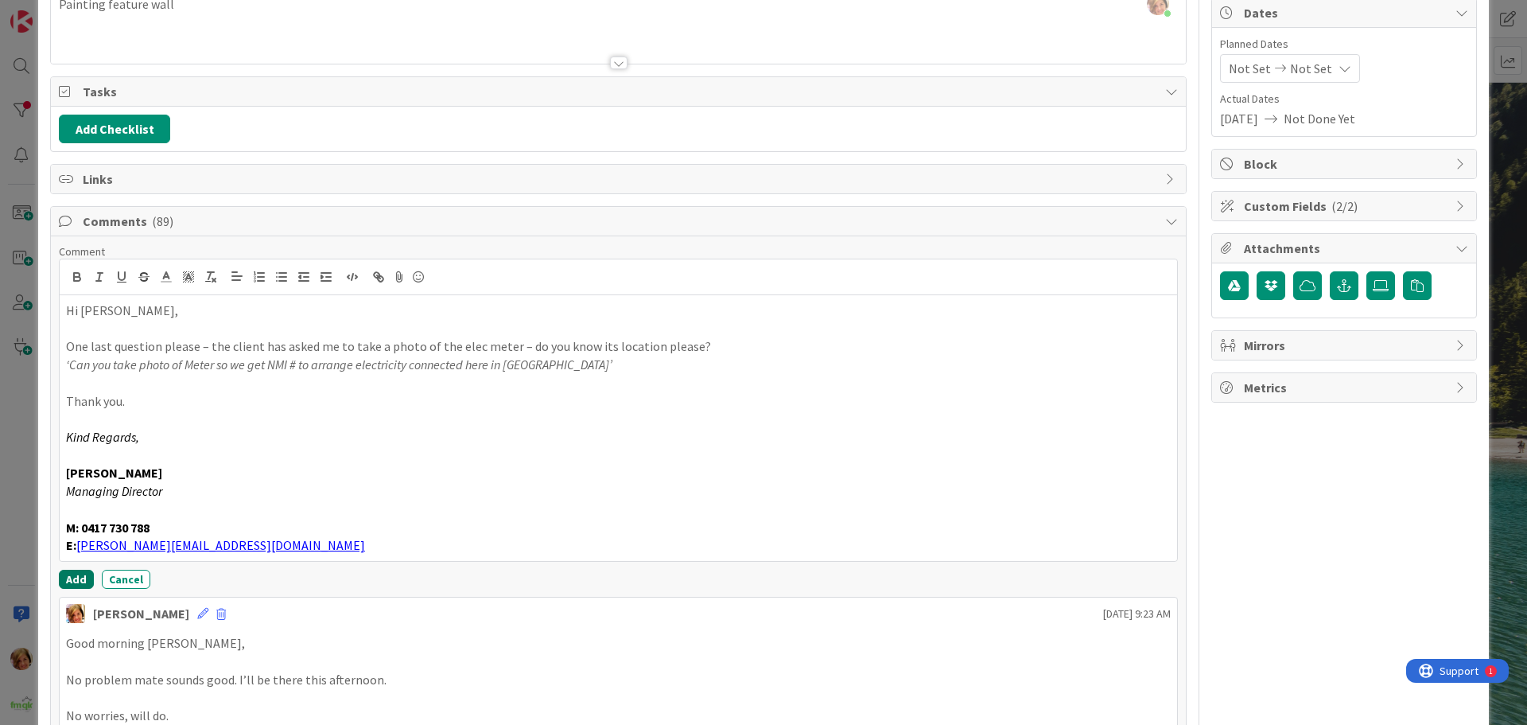
click at [69, 573] on button "Add" at bounding box center [76, 579] width 35 height 19
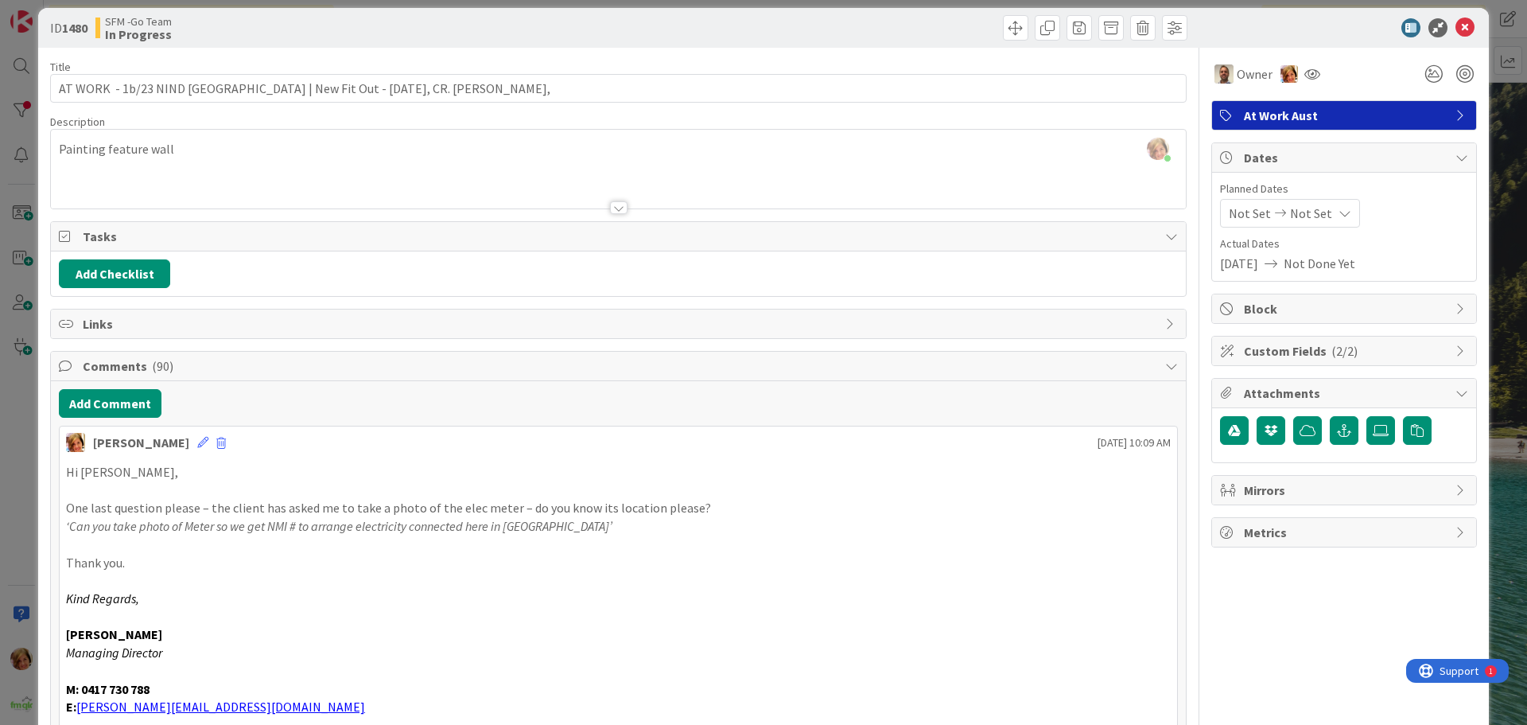
scroll to position [0, 0]
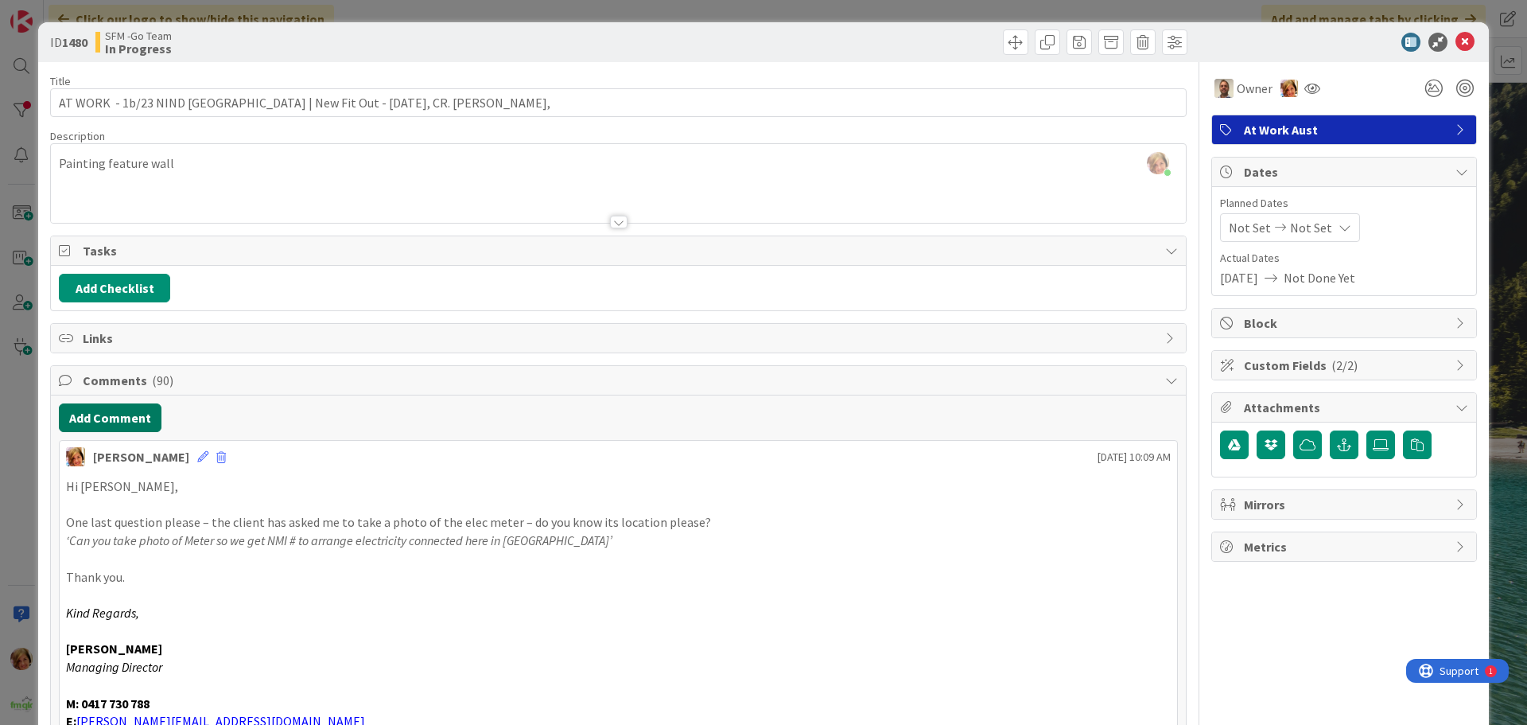
click at [87, 410] on button "Add Comment" at bounding box center [110, 417] width 103 height 29
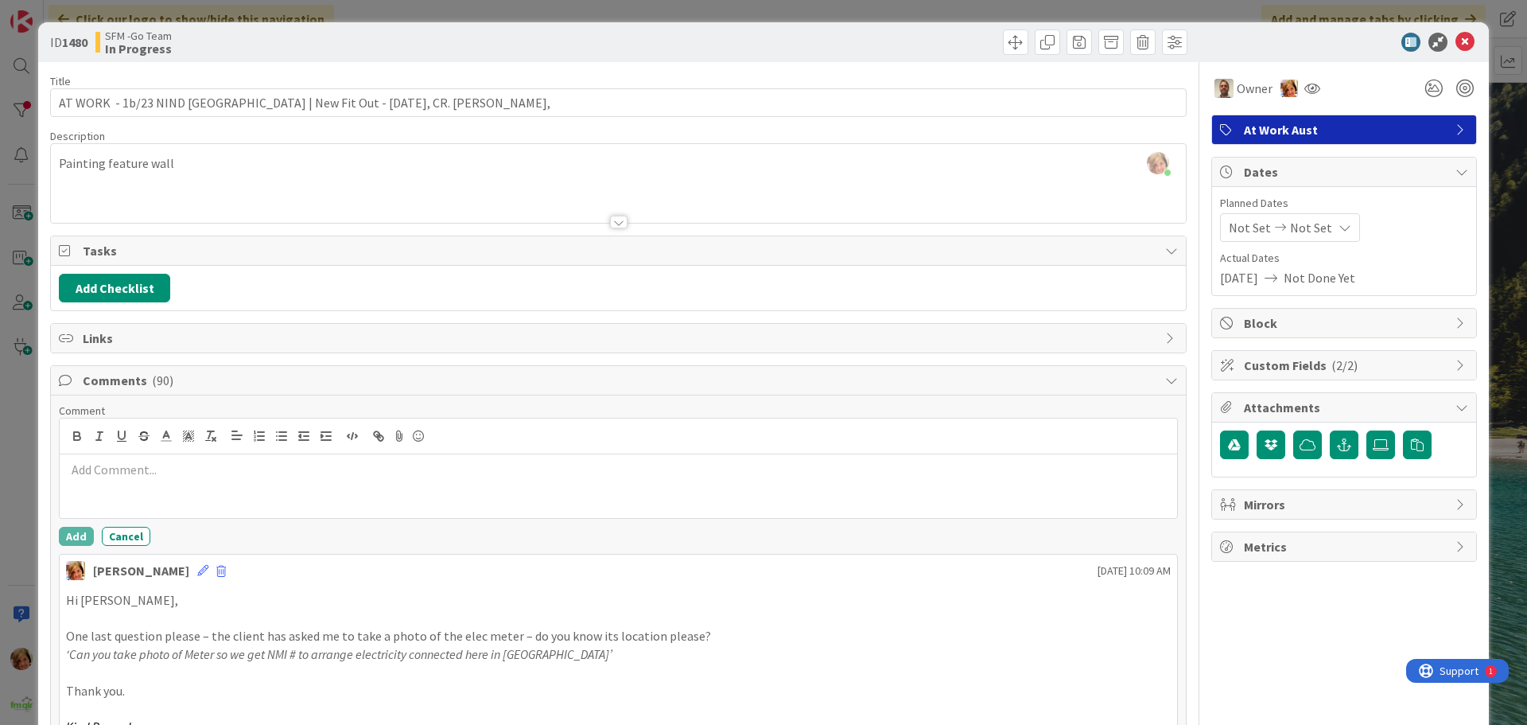
click at [148, 449] on div at bounding box center [619, 436] width 1118 height 36
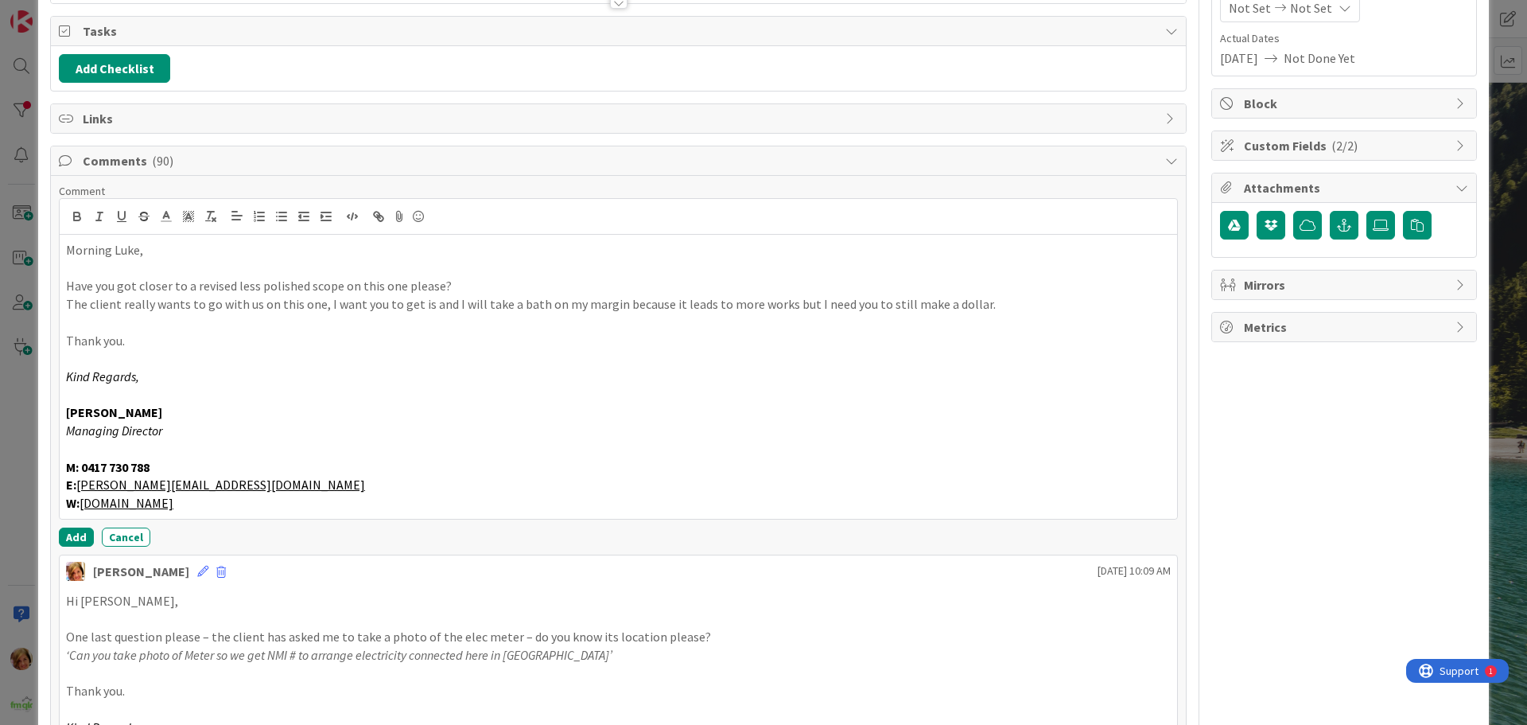
scroll to position [244, 0]
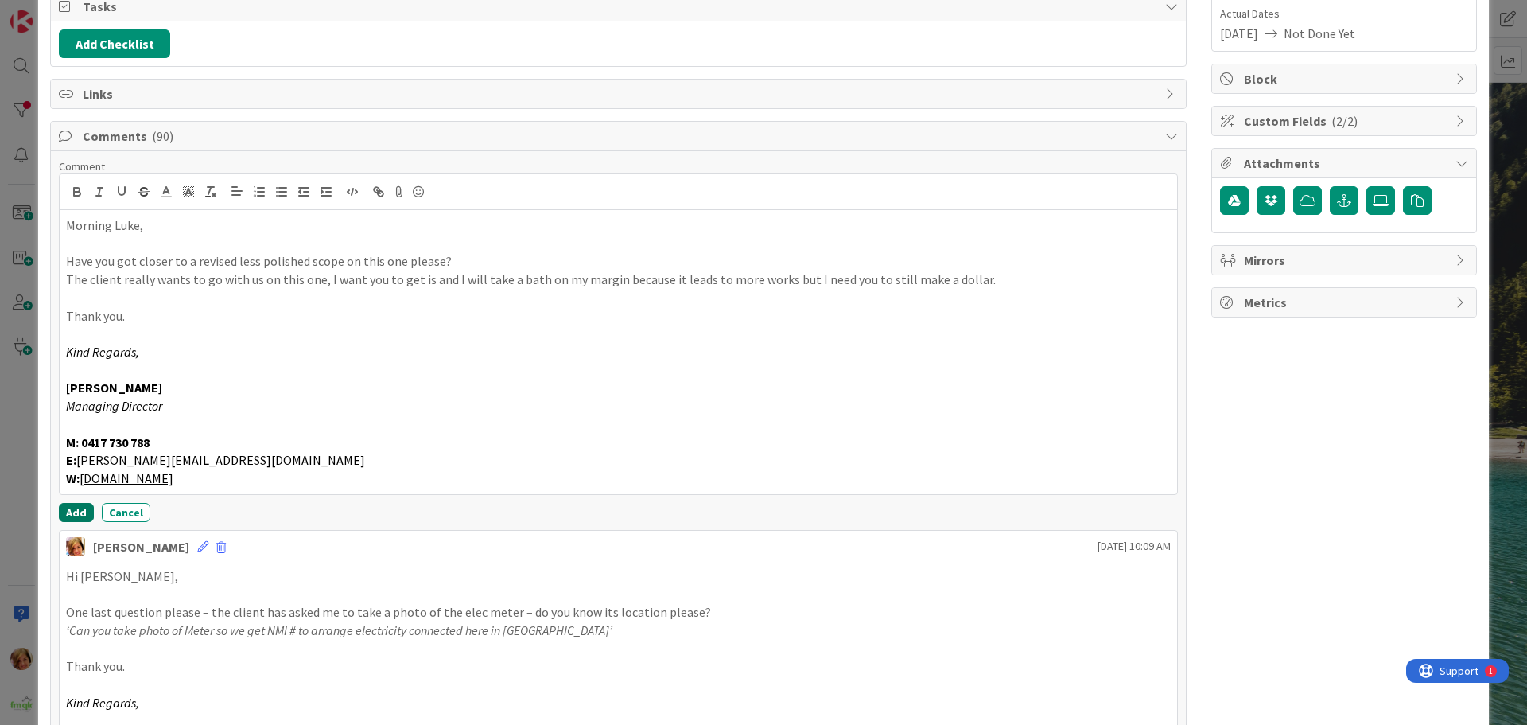
click at [79, 511] on button "Add" at bounding box center [76, 512] width 35 height 19
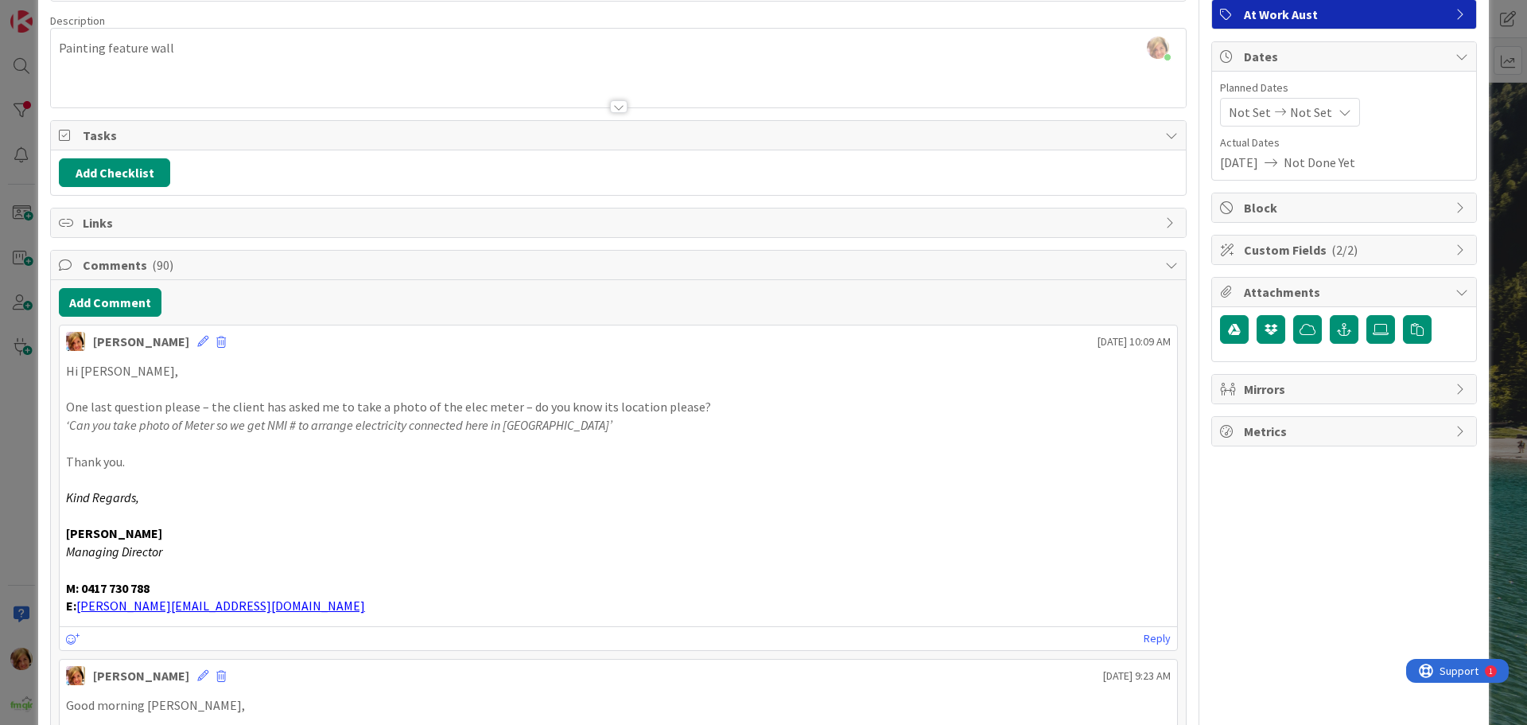
scroll to position [0, 0]
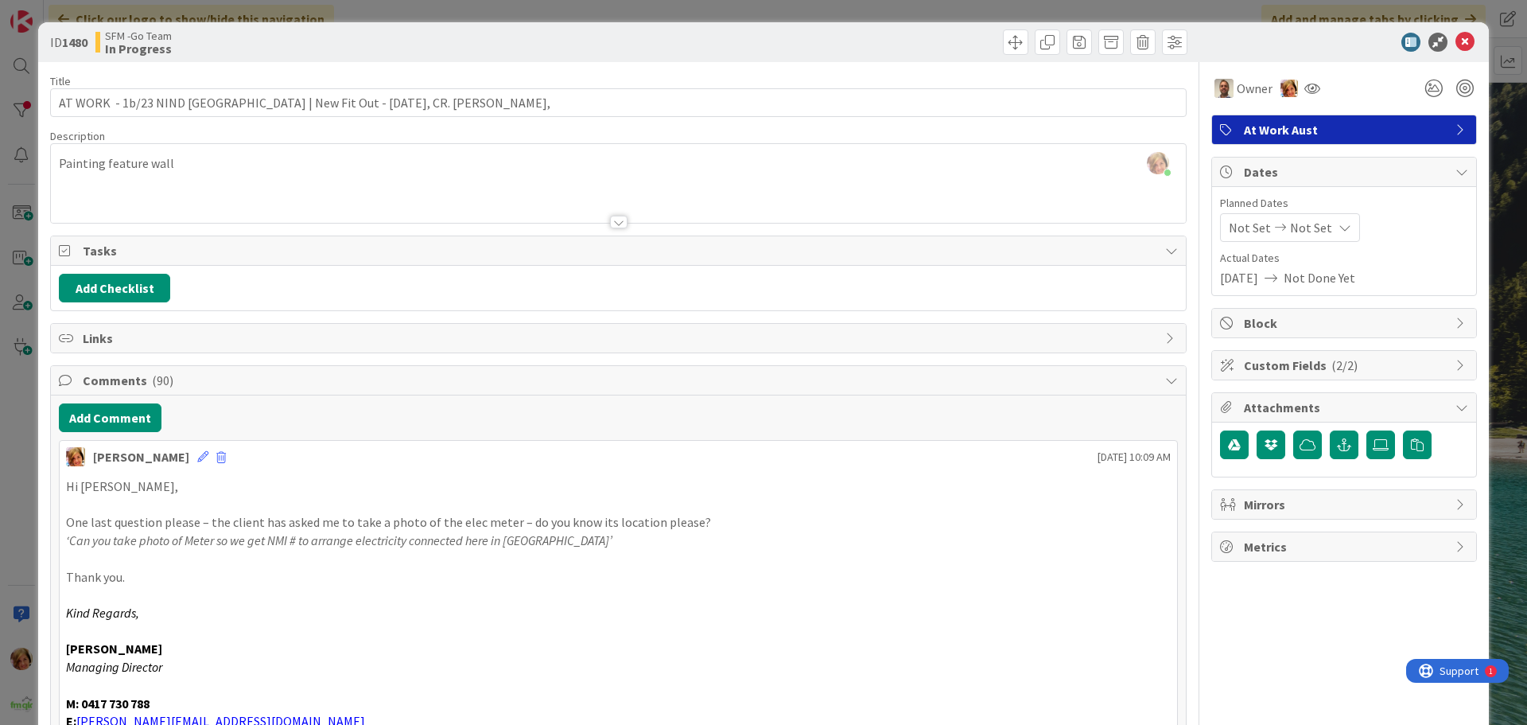
click at [674, 56] on div "ID 1480 SFM -Go Team In Progress" at bounding box center [763, 42] width 1451 height 40
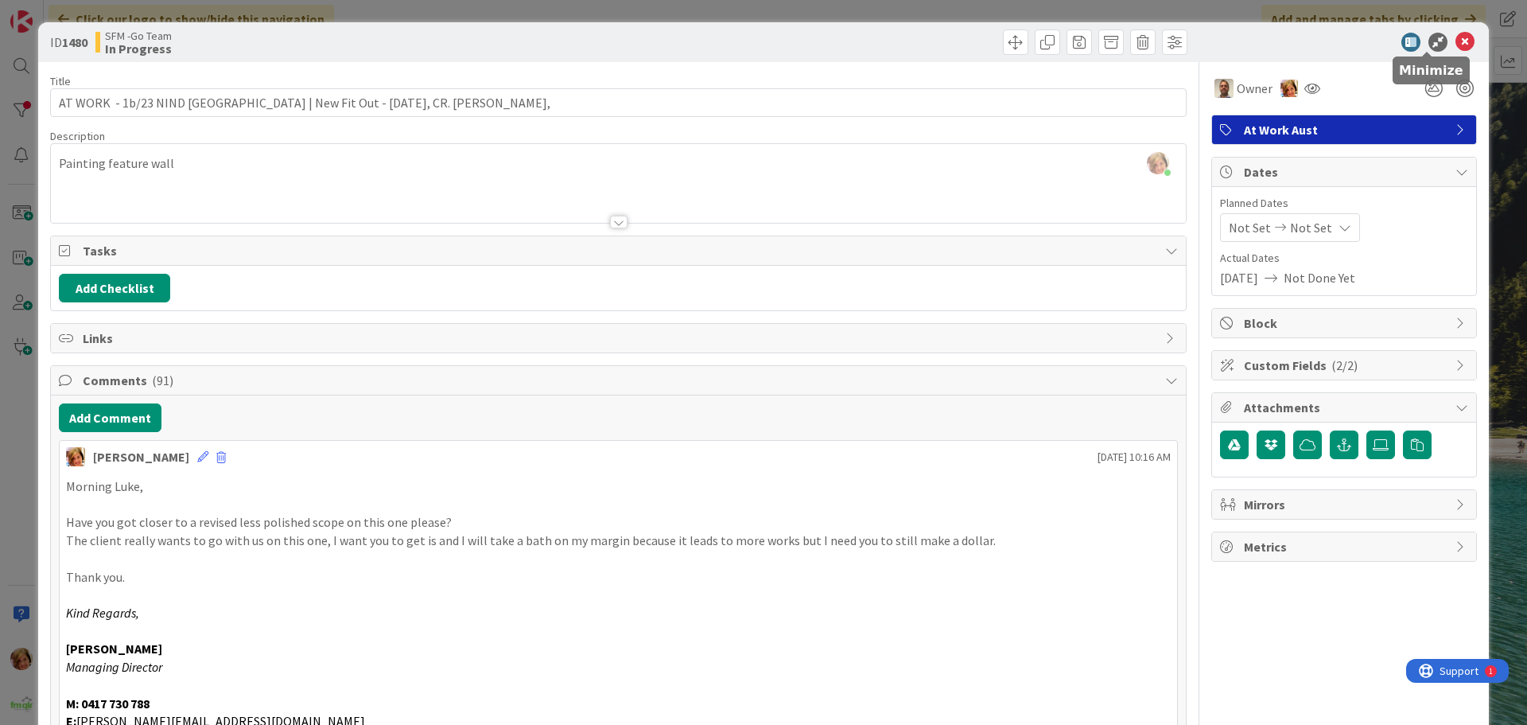
click at [1456, 38] on icon at bounding box center [1465, 42] width 19 height 19
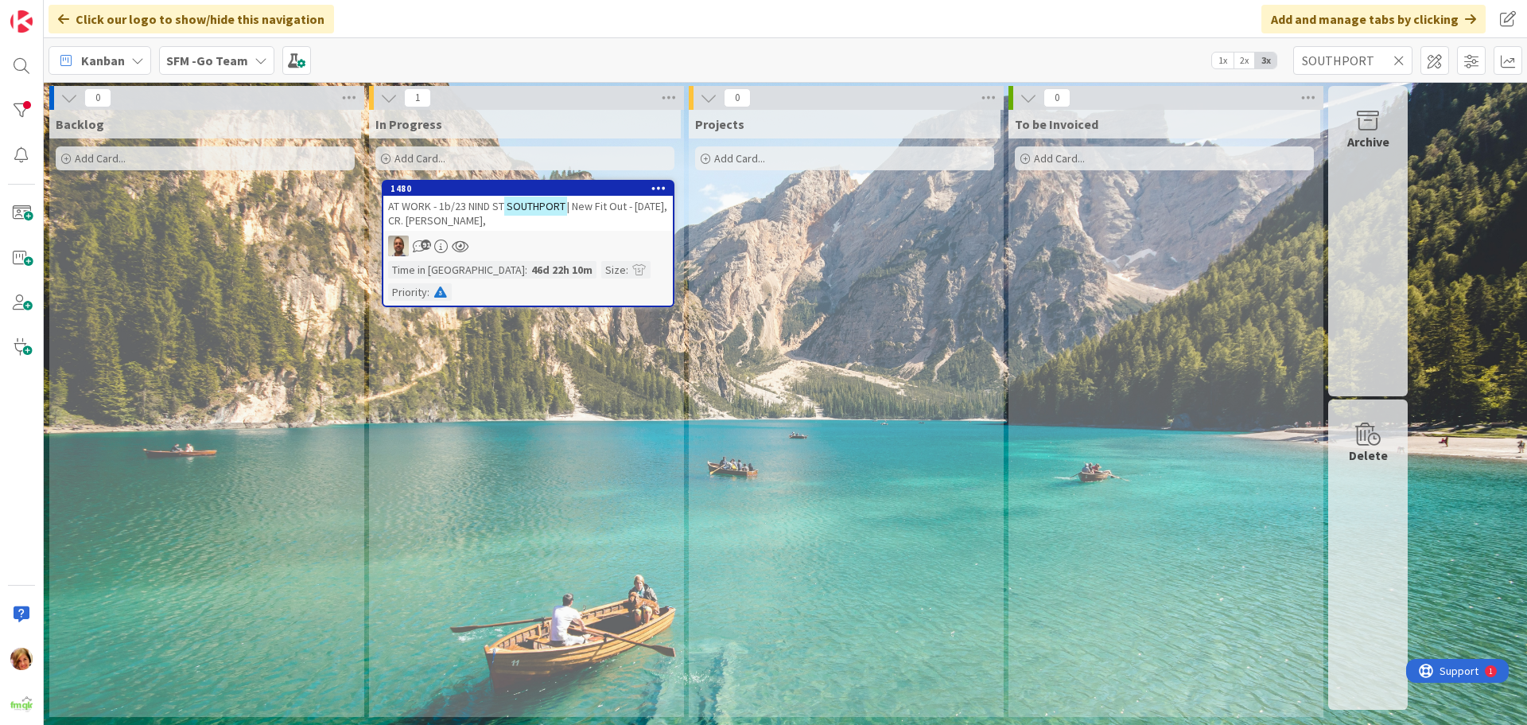
click at [1398, 57] on icon at bounding box center [1399, 60] width 11 height 14
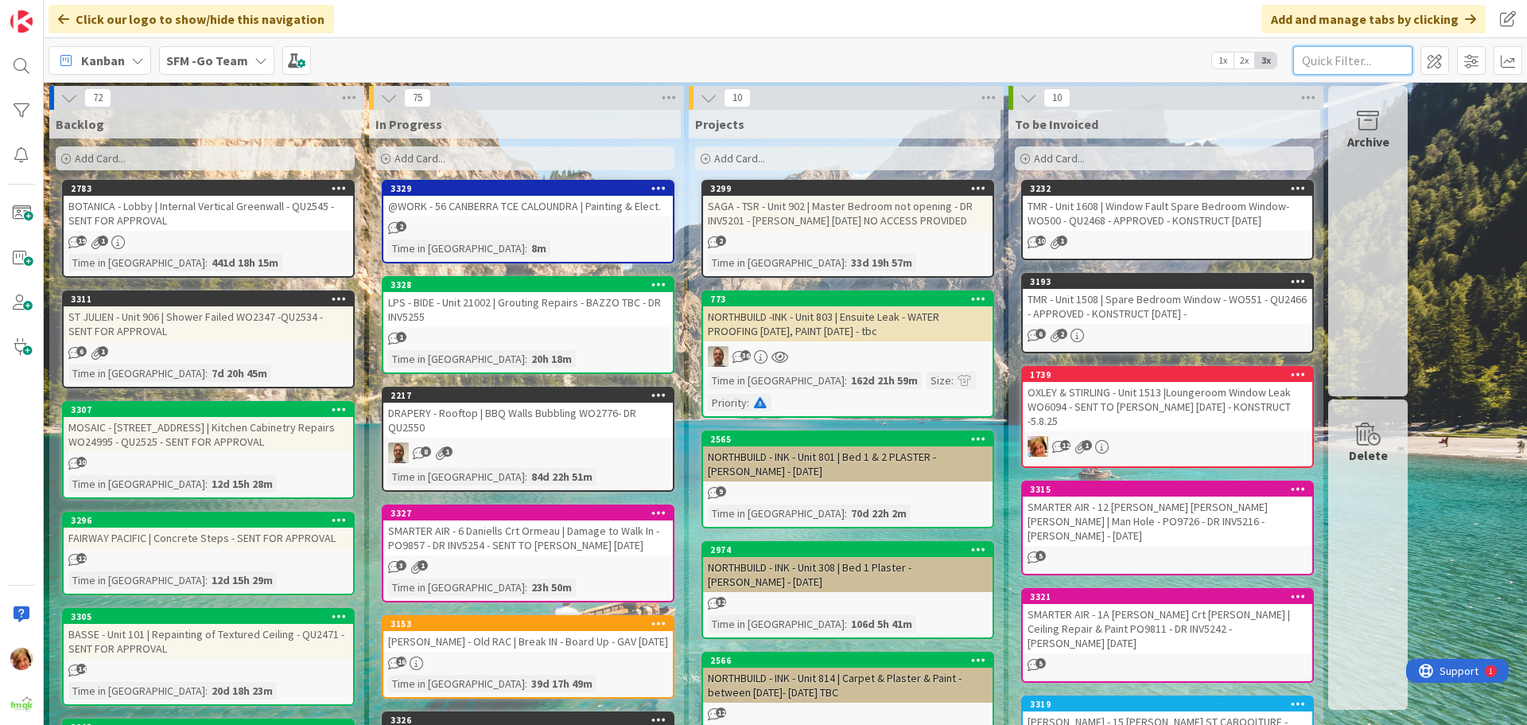
click at [1382, 50] on input "text" at bounding box center [1352, 60] width 119 height 29
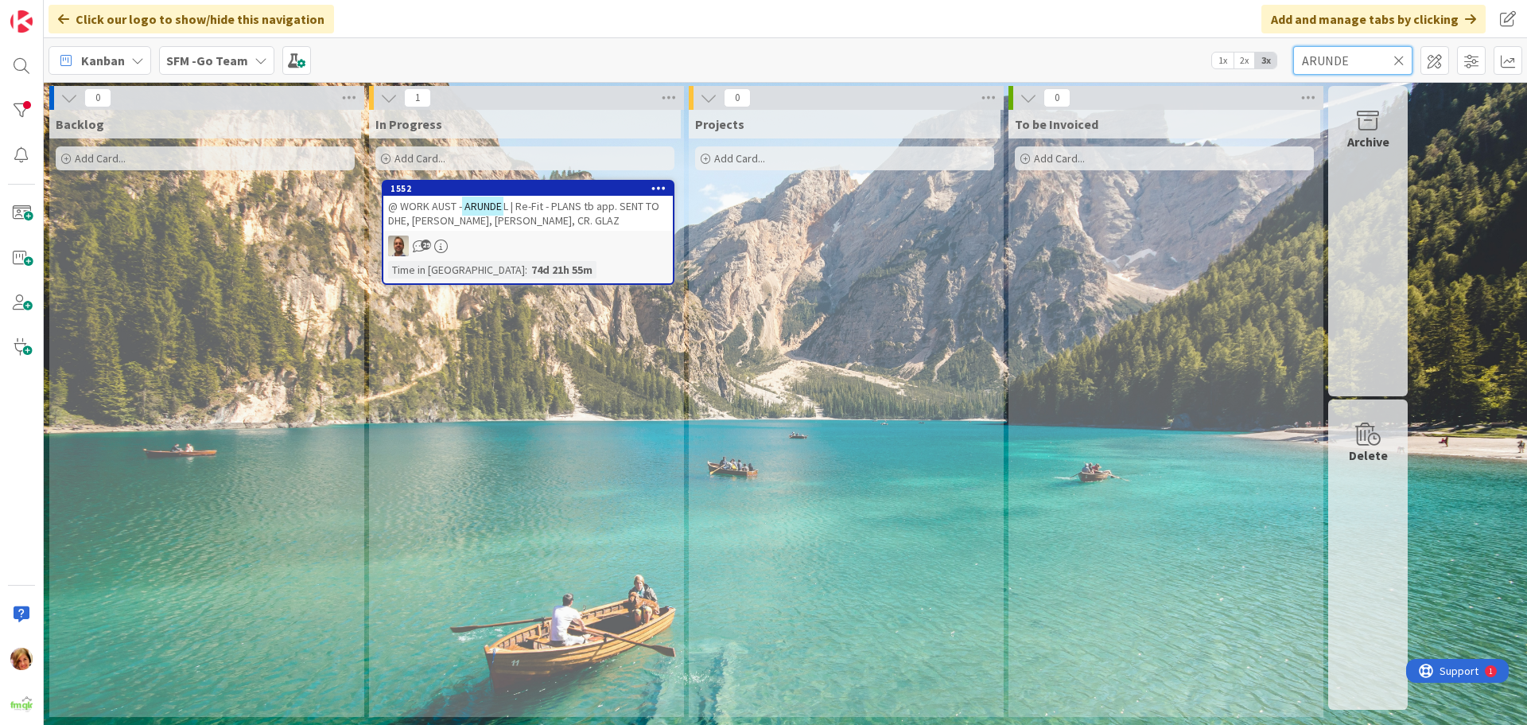
type input "ARUNDE"
click at [573, 208] on span "L | Re-Fit - PLANS tb app. SENT TO DHE, [PERSON_NAME], [PERSON_NAME], CR. GLAZ" at bounding box center [523, 213] width 271 height 29
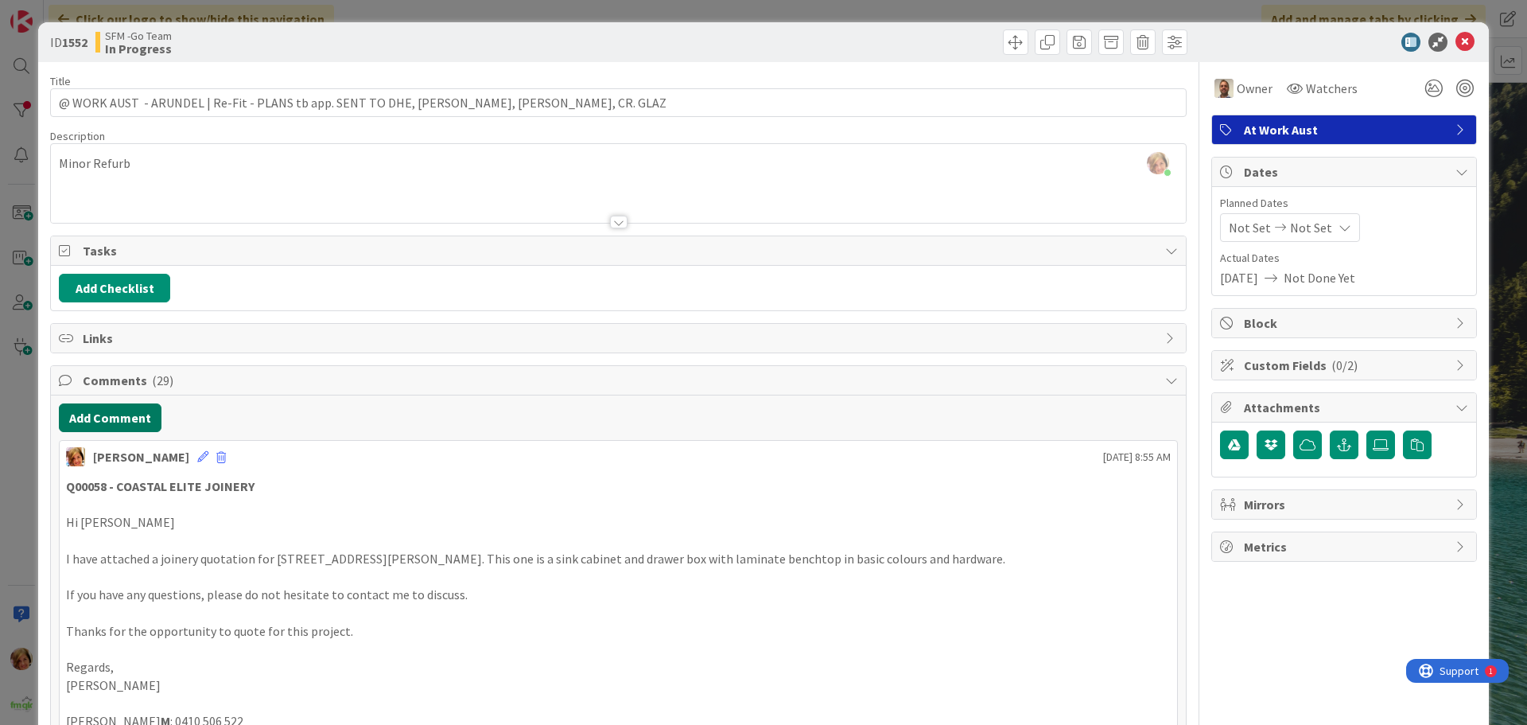
click at [120, 422] on button "Add Comment" at bounding box center [110, 417] width 103 height 29
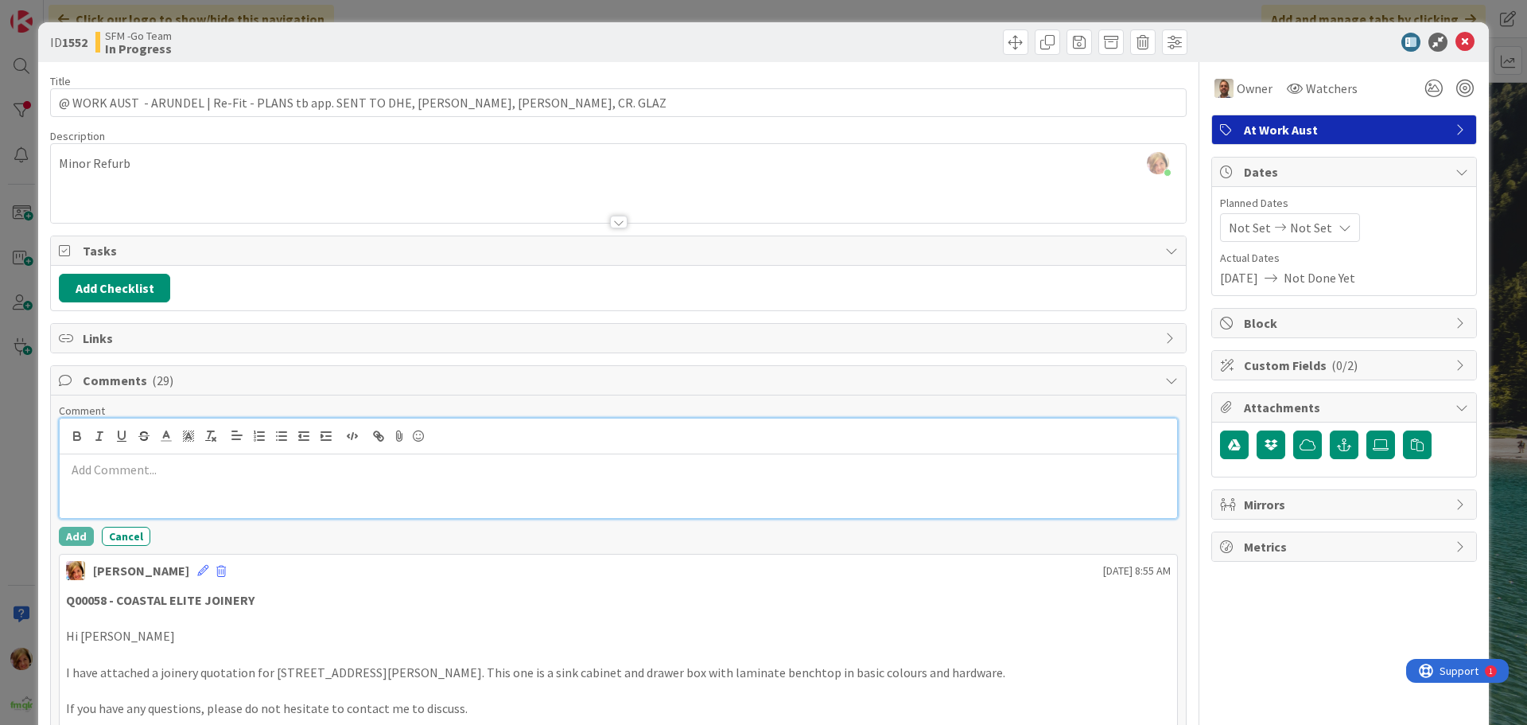
click at [258, 478] on p at bounding box center [618, 470] width 1105 height 18
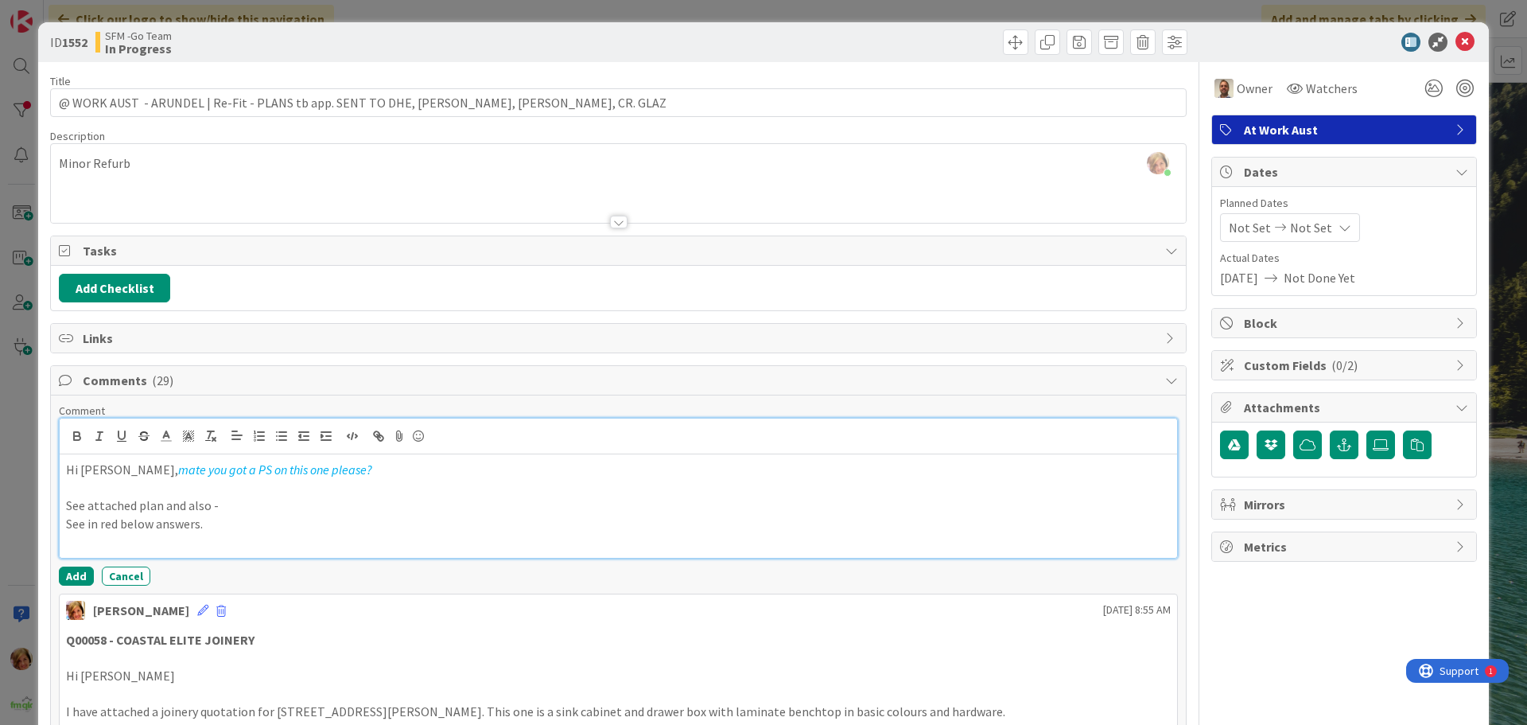
click at [304, 538] on p at bounding box center [618, 542] width 1105 height 18
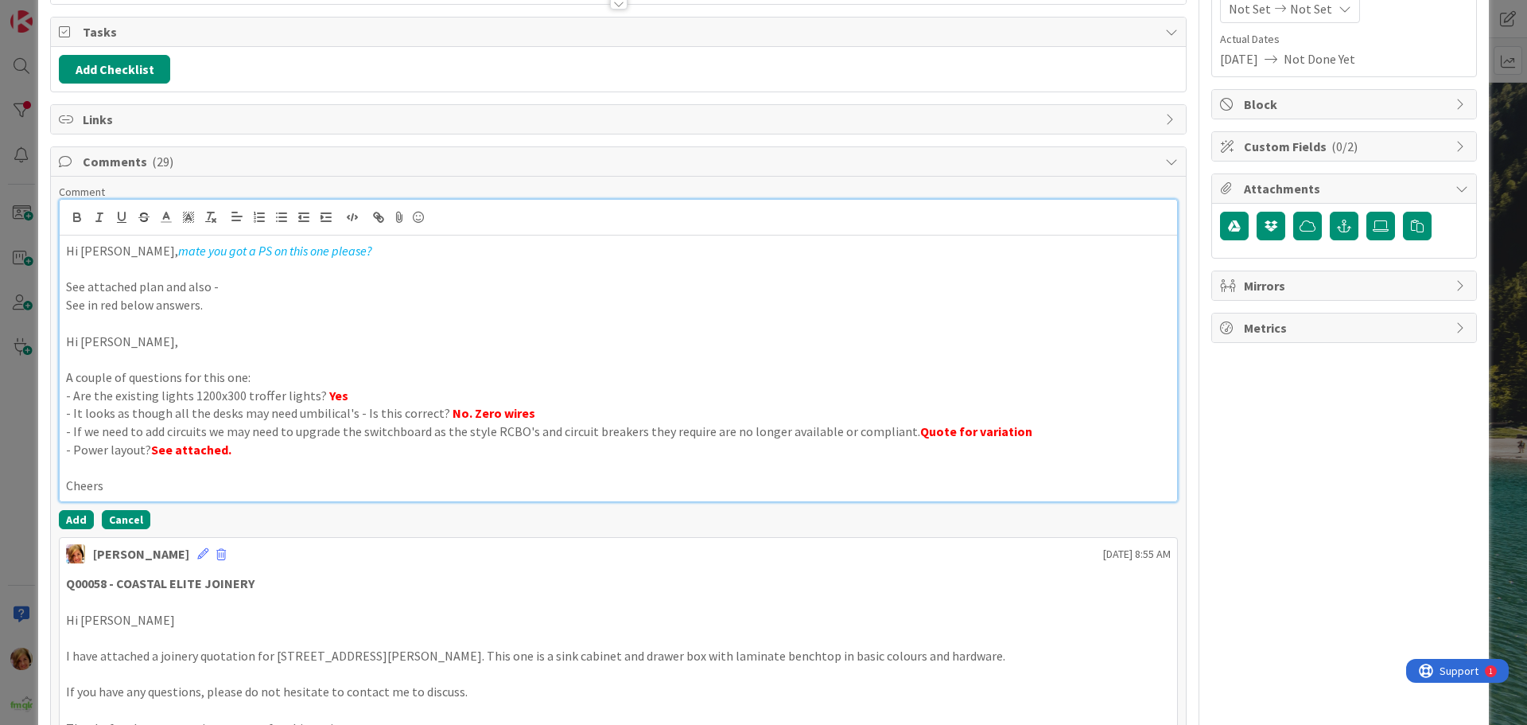
scroll to position [239, 0]
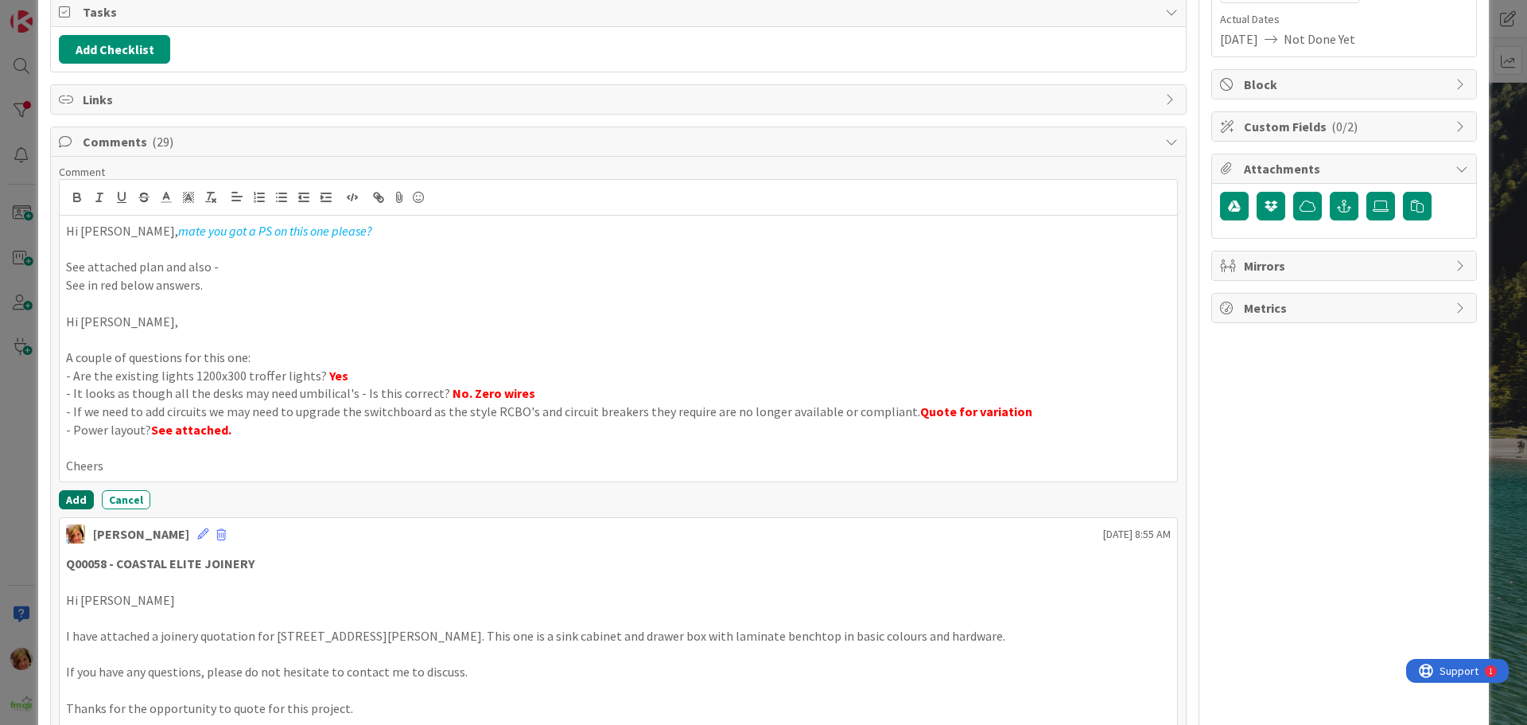
click at [67, 497] on button "Add" at bounding box center [76, 499] width 35 height 19
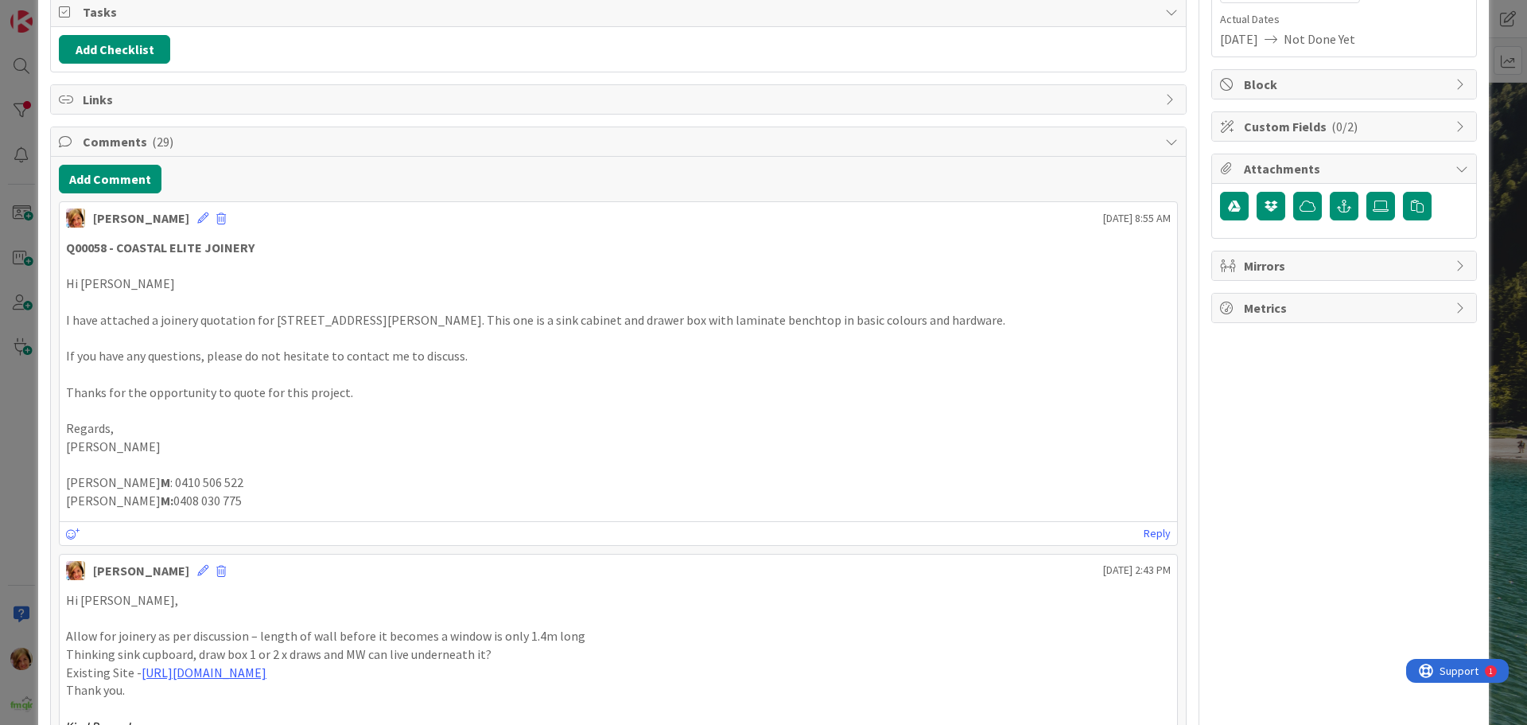
scroll to position [0, 0]
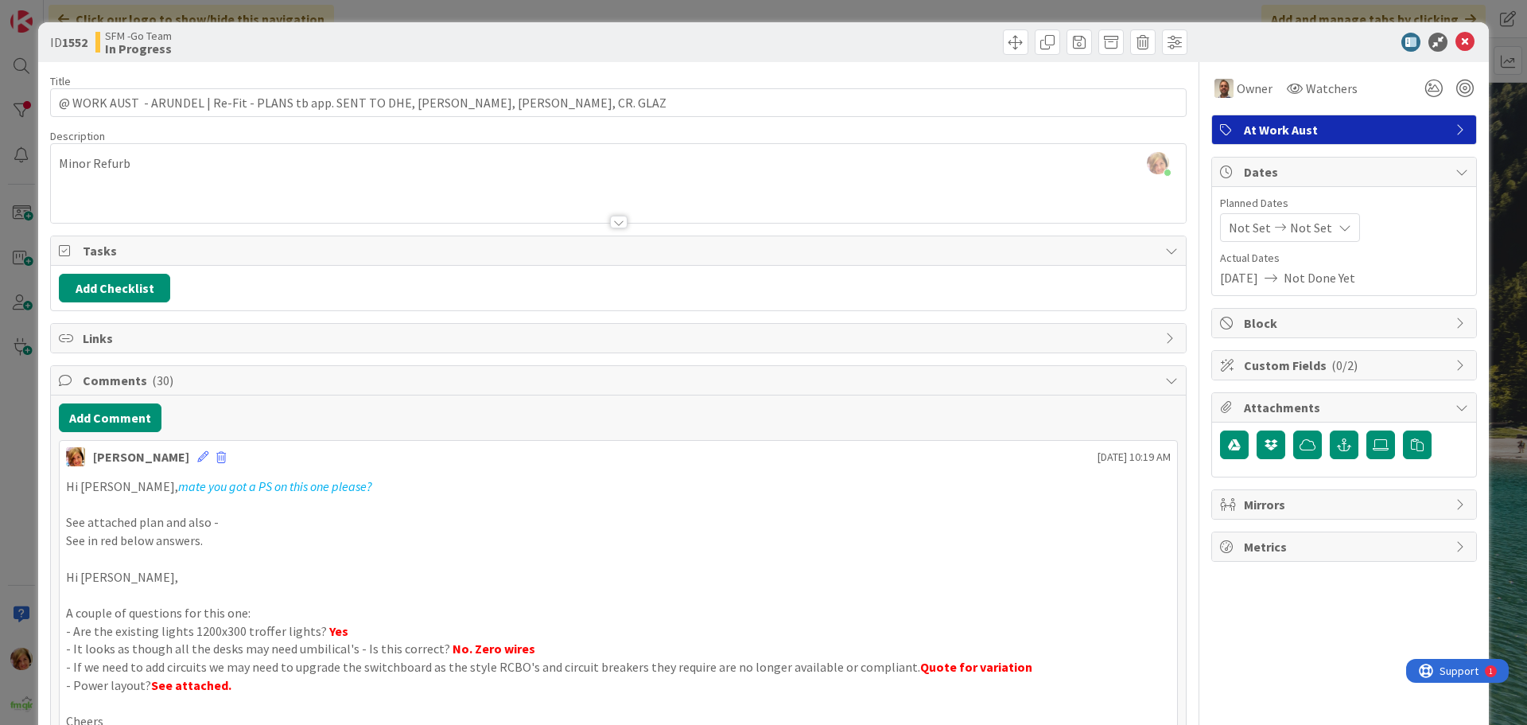
click at [651, 41] on div at bounding box center [905, 41] width 565 height 25
click at [1456, 41] on icon at bounding box center [1465, 42] width 19 height 19
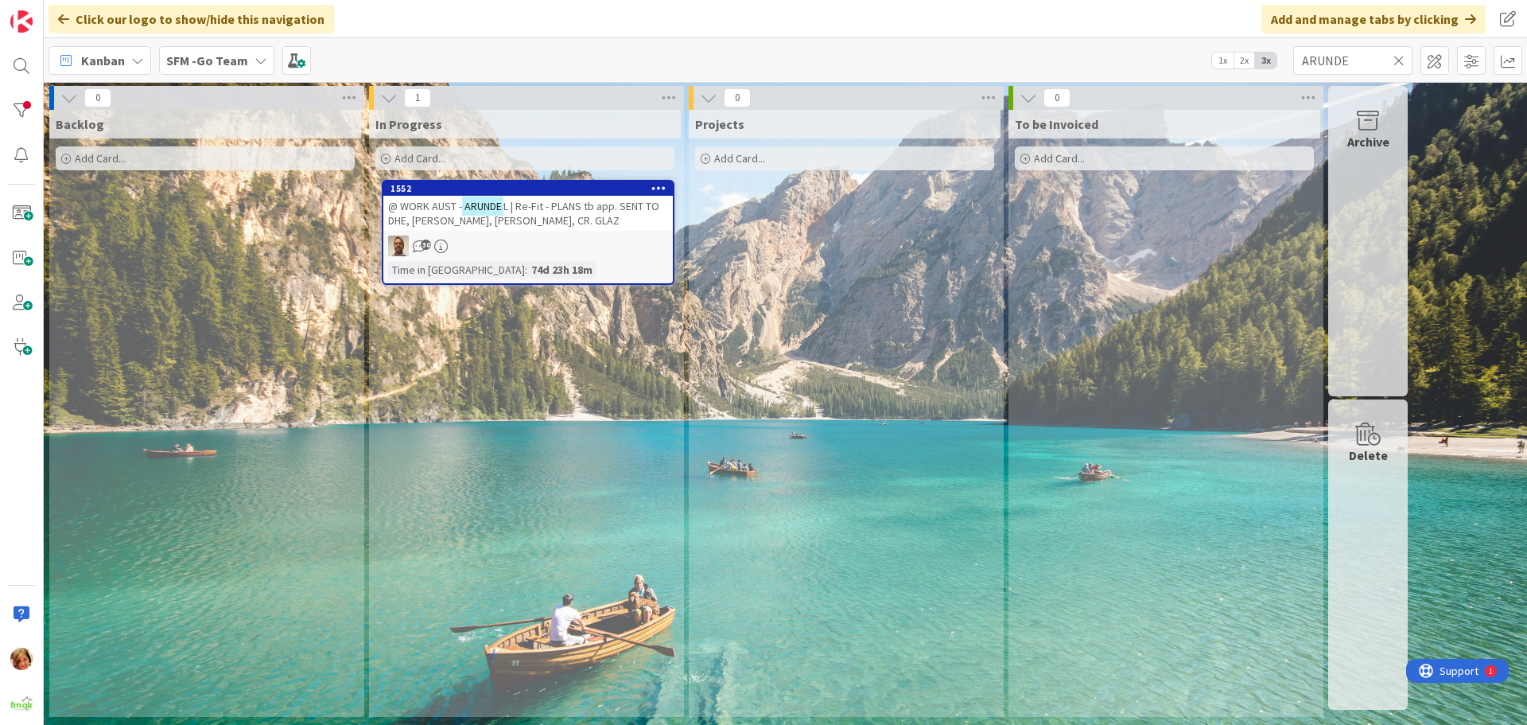
click at [1398, 56] on icon at bounding box center [1399, 60] width 11 height 14
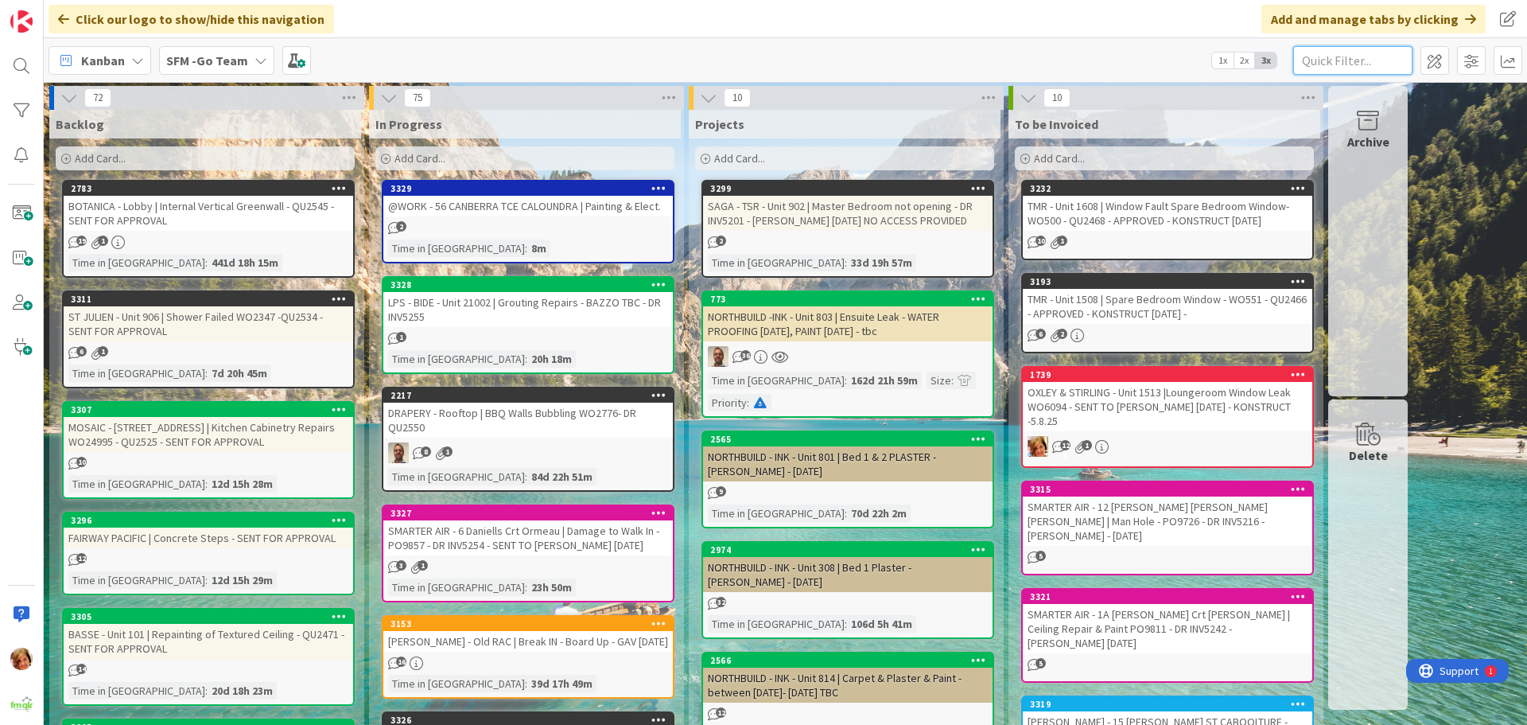
click at [1352, 52] on input "text" at bounding box center [1352, 60] width 119 height 29
type input "ARUNDEL"
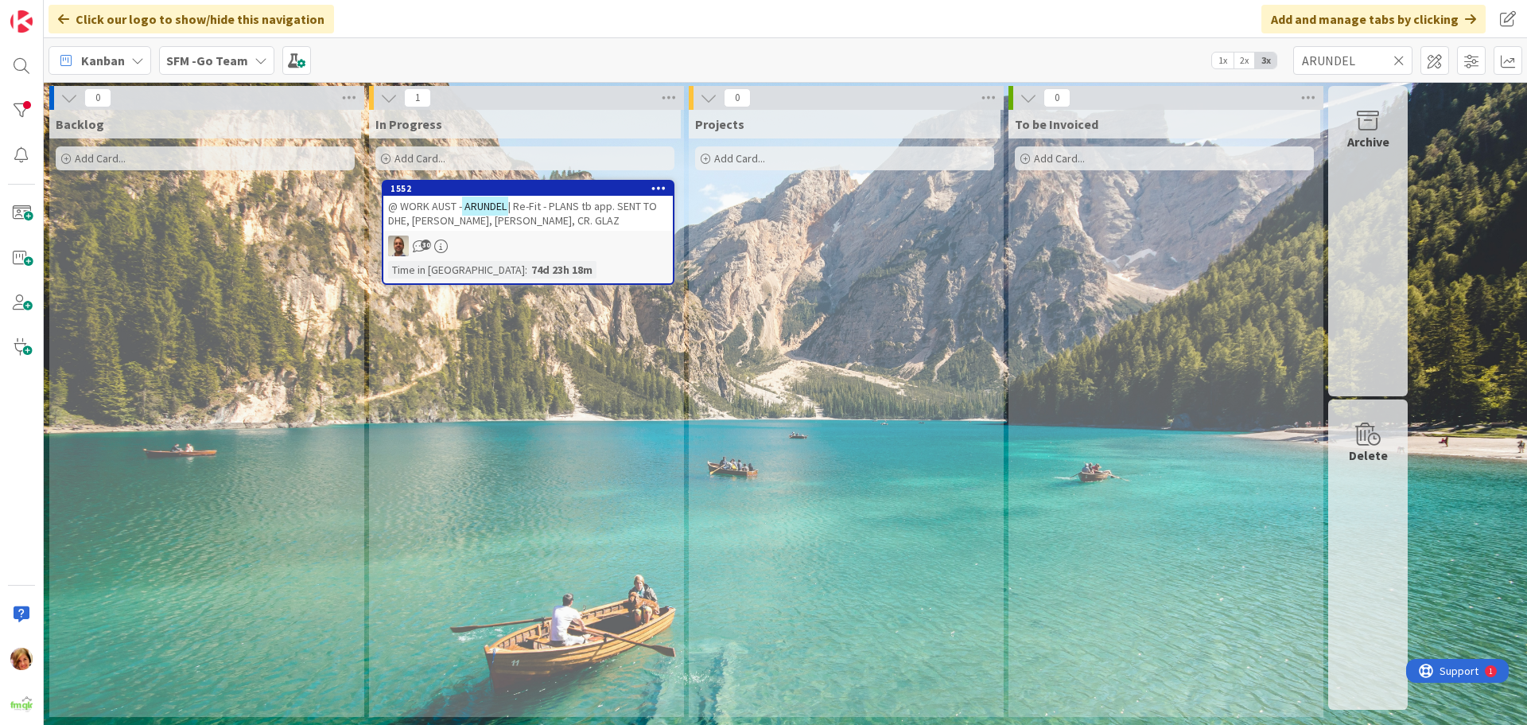
click at [574, 208] on span "| Re-Fit - PLANS tb app. SENT TO DHE, [PERSON_NAME], [PERSON_NAME], CR. GLAZ" at bounding box center [522, 213] width 269 height 29
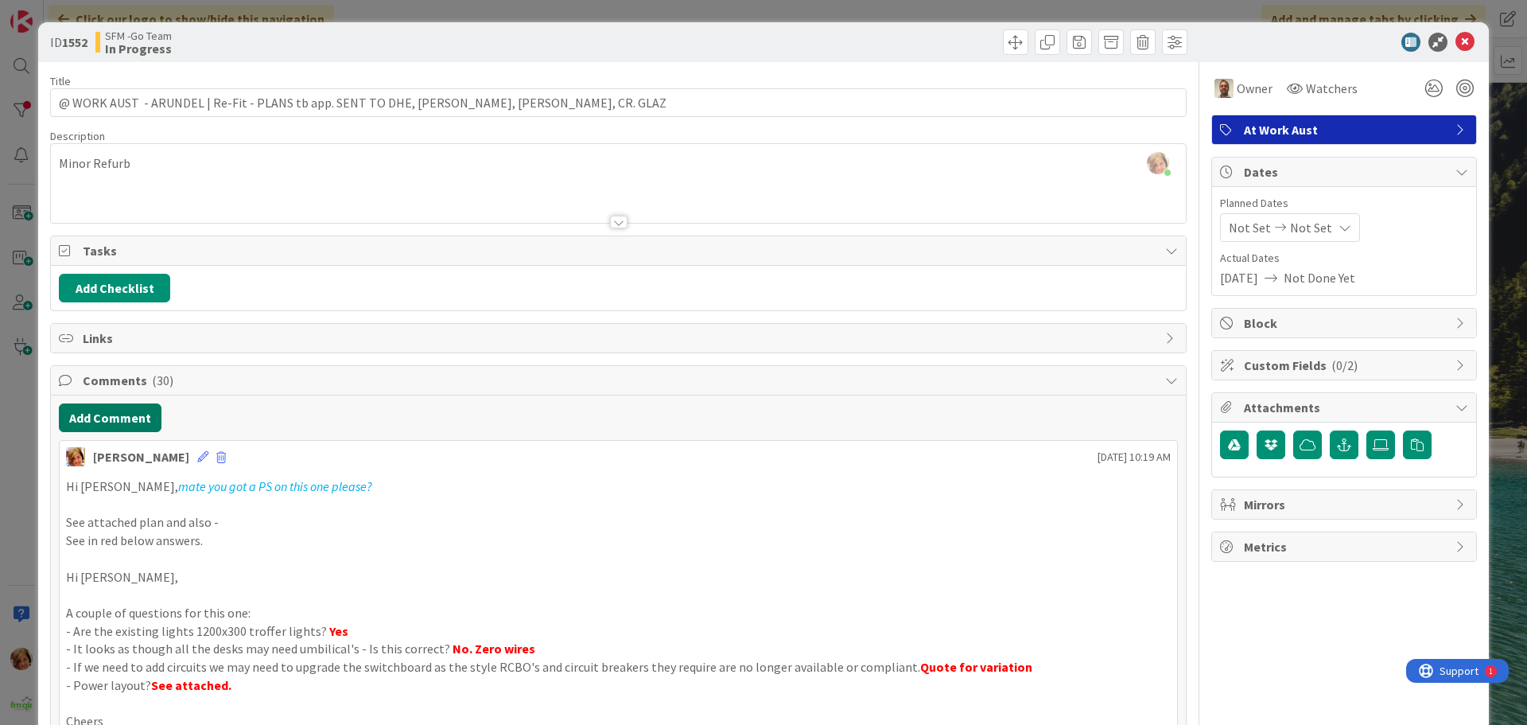
click at [116, 415] on button "Add Comment" at bounding box center [110, 417] width 103 height 29
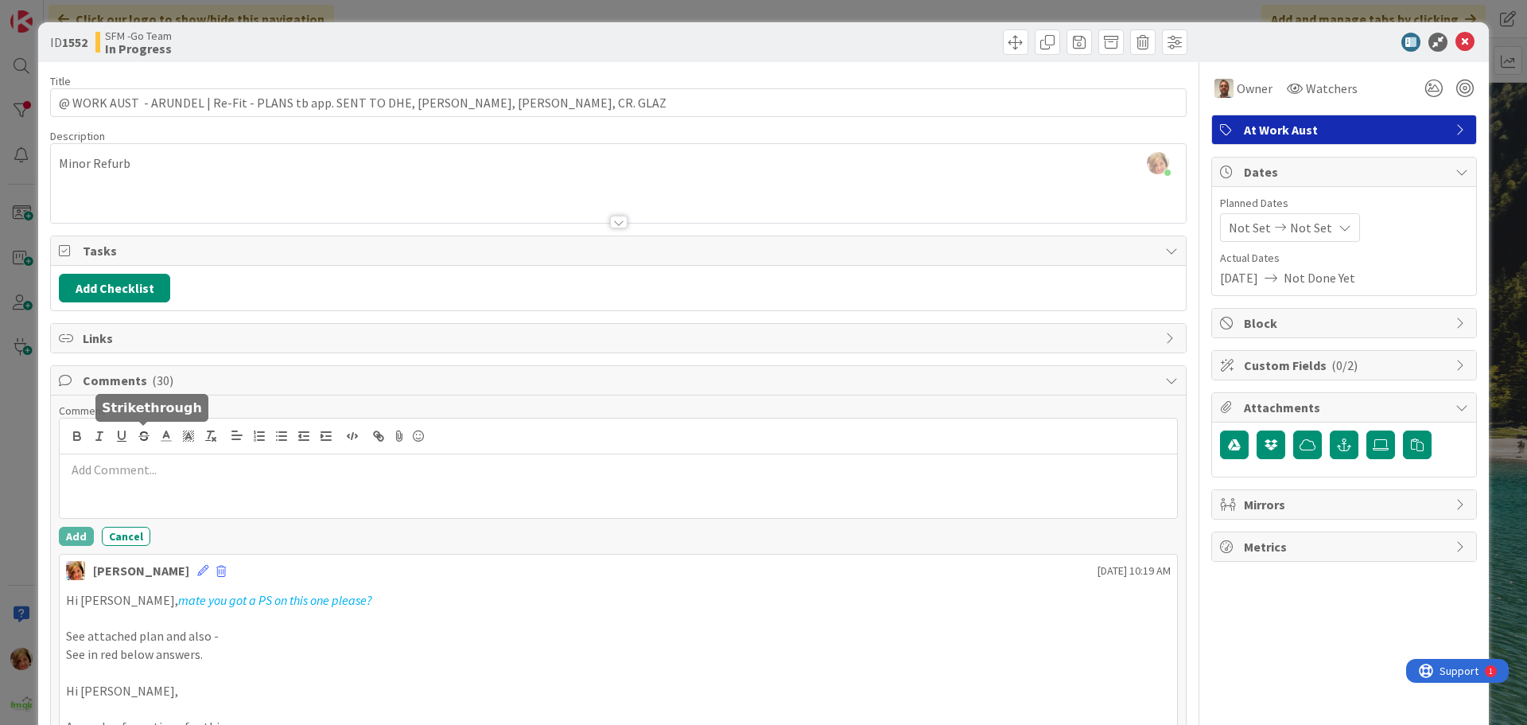
click at [188, 480] on div at bounding box center [619, 486] width 1118 height 64
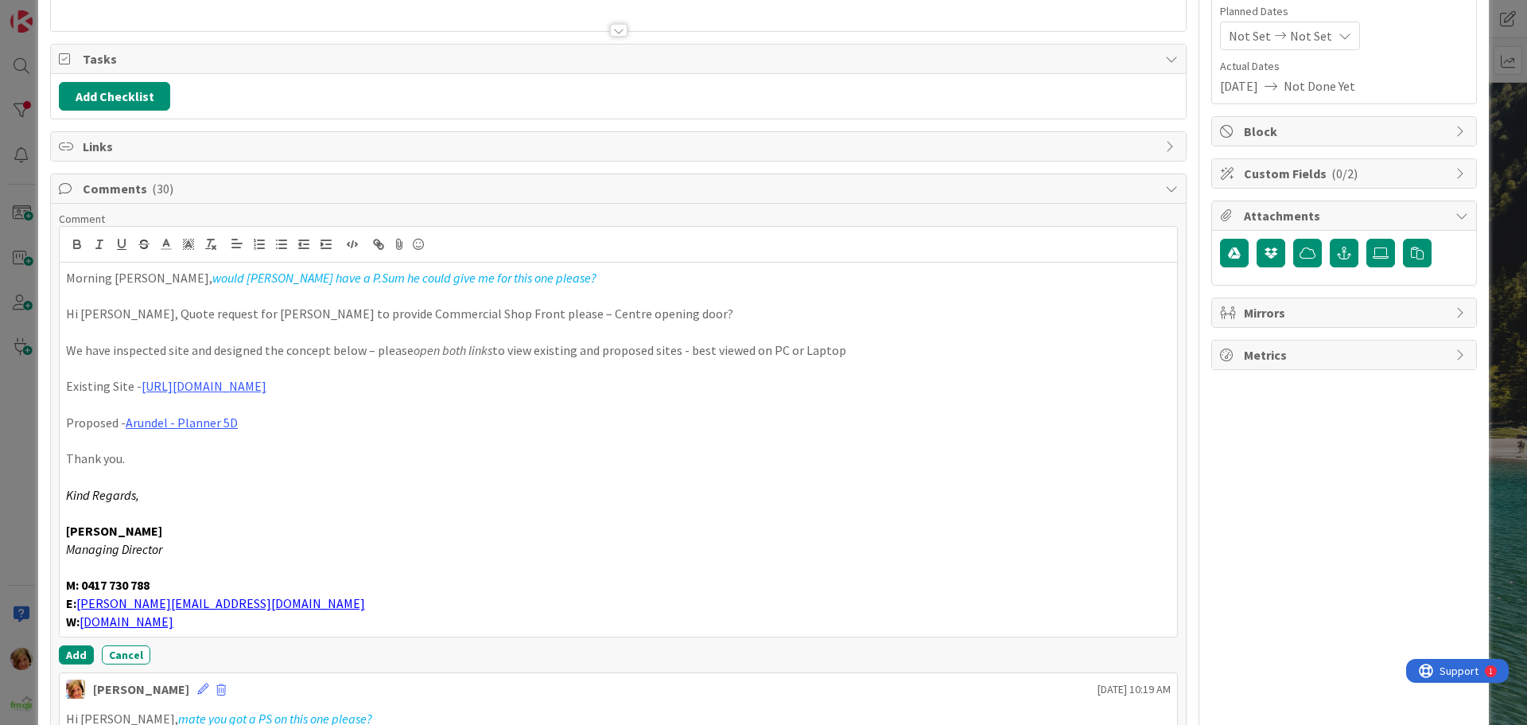
scroll to position [335, 0]
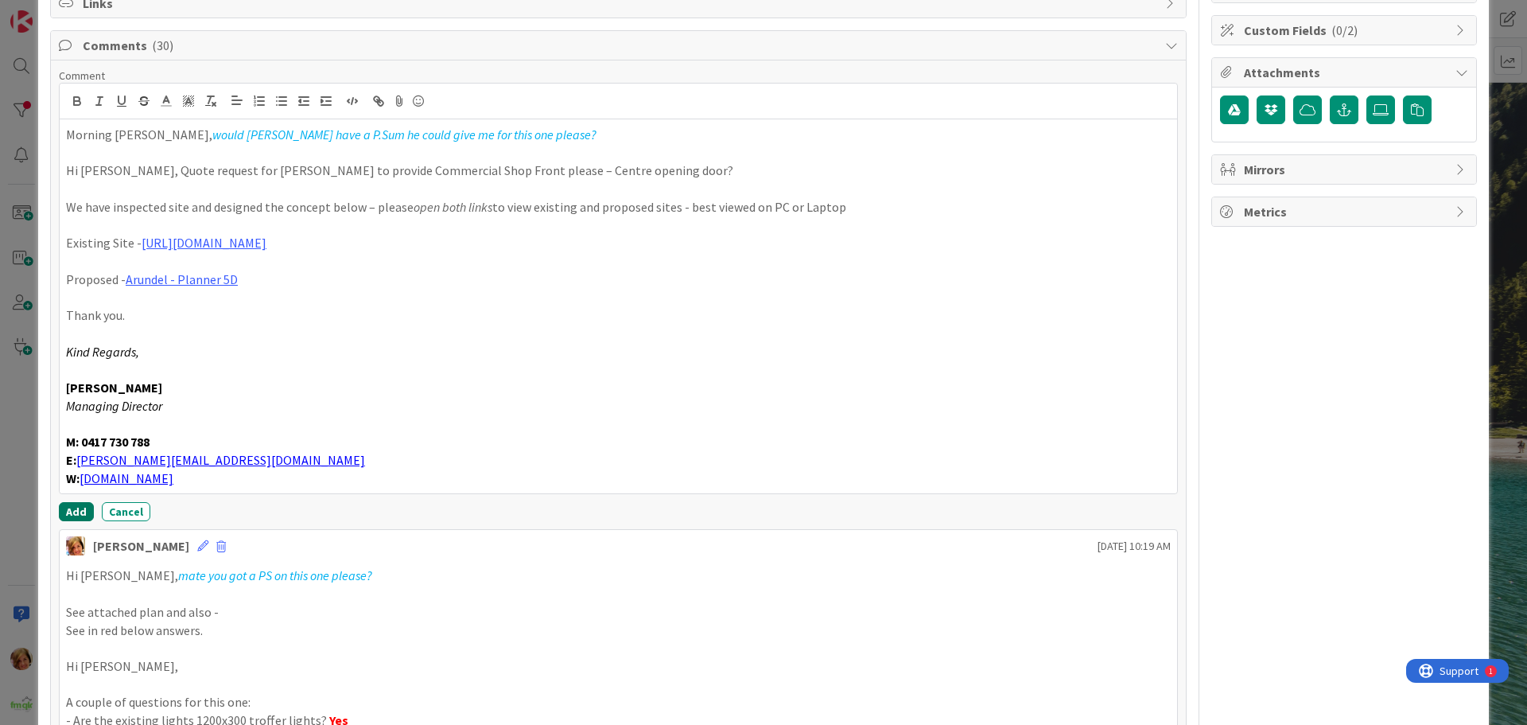
click at [63, 506] on button "Add" at bounding box center [76, 511] width 35 height 19
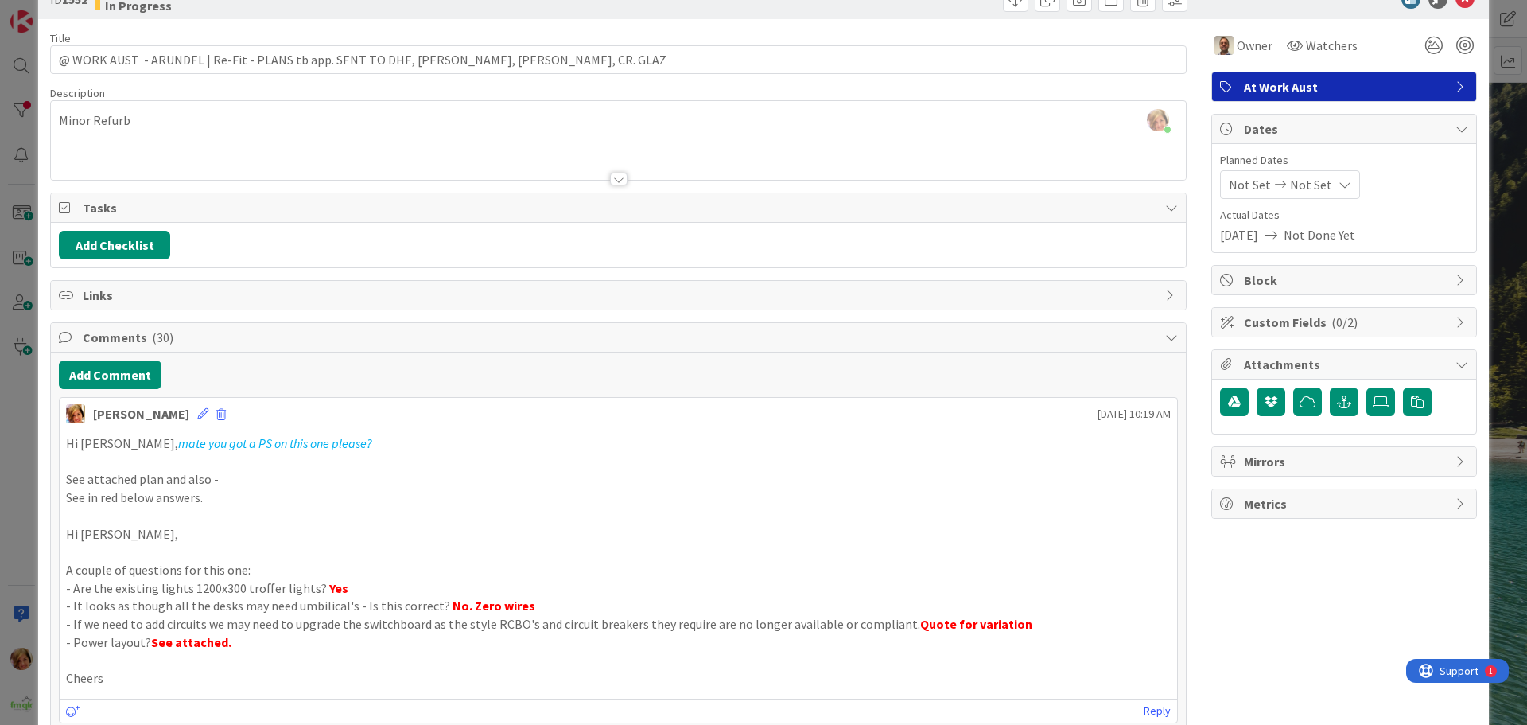
scroll to position [0, 0]
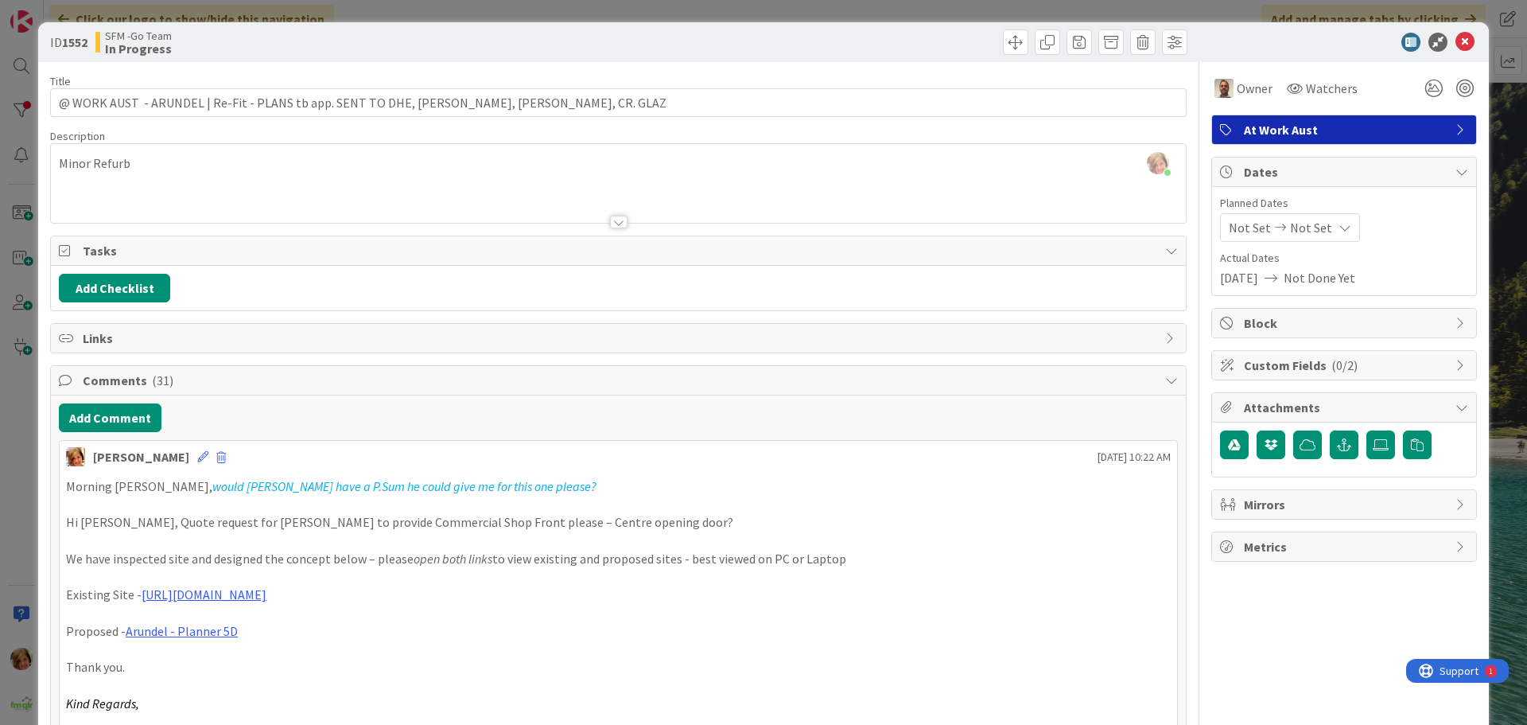
click at [700, 42] on div at bounding box center [905, 41] width 565 height 25
click at [902, 29] on div at bounding box center [905, 41] width 565 height 25
click at [1459, 41] on icon at bounding box center [1465, 42] width 19 height 19
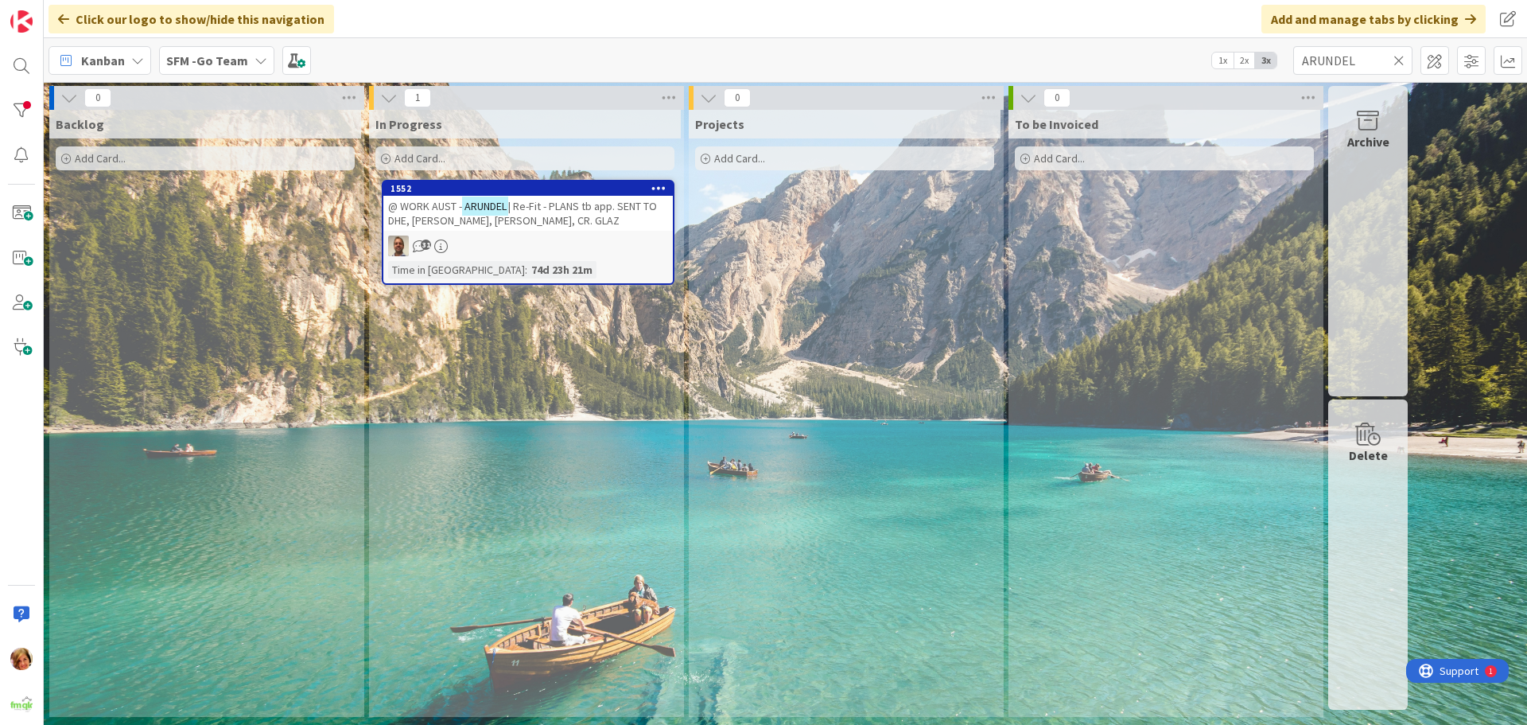
click at [1401, 59] on icon at bounding box center [1399, 60] width 11 height 14
